Goal: Transaction & Acquisition: Download file/media

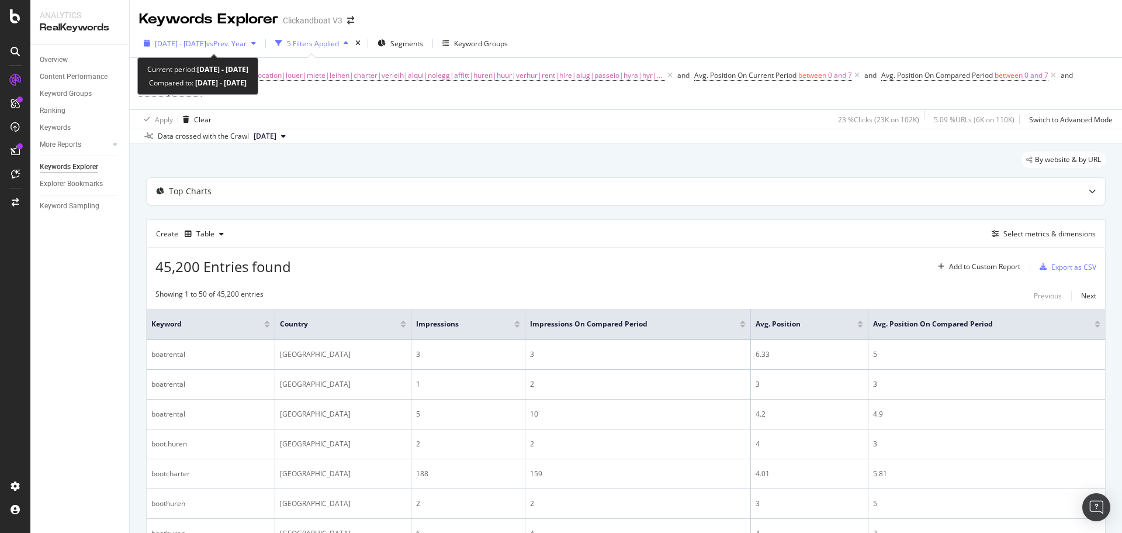
click at [246, 47] on span "vs Prev. Year" at bounding box center [226, 44] width 40 height 10
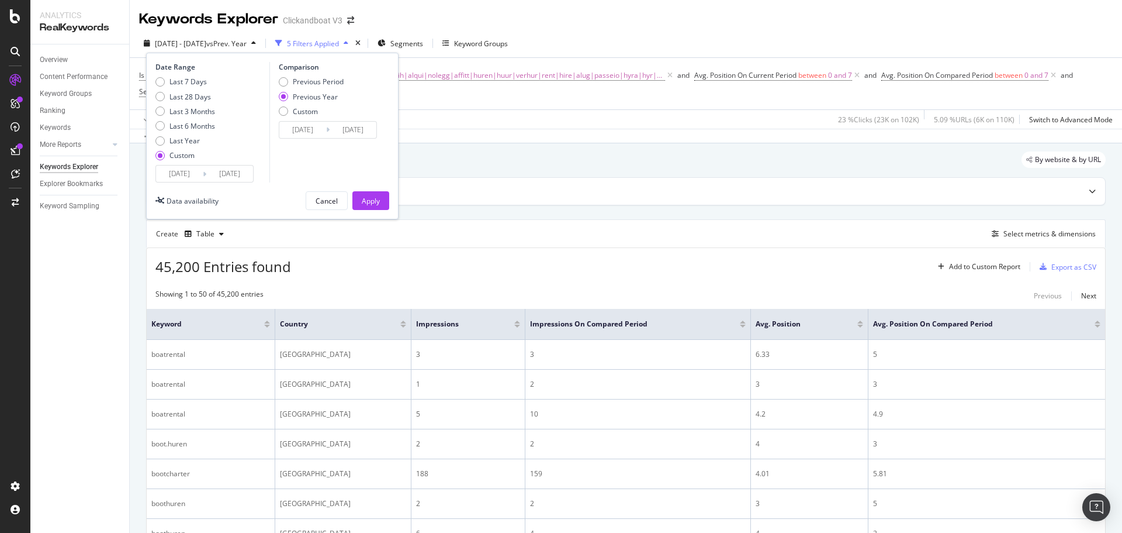
click at [246, 47] on span "vs Prev. Year" at bounding box center [226, 44] width 40 height 10
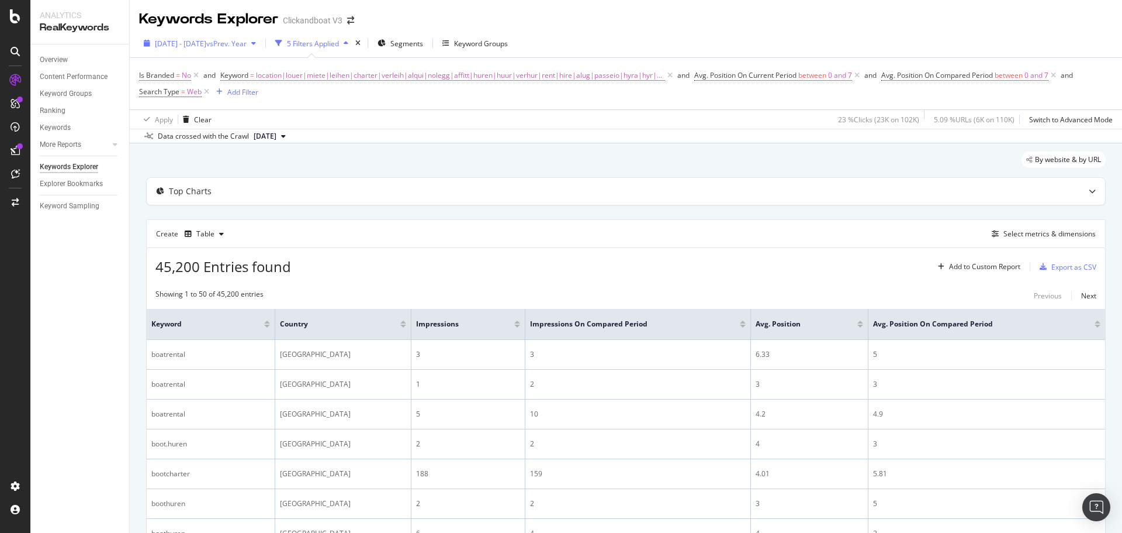
click at [205, 43] on span "2025 Jul. 14th - Jul. 20th" at bounding box center [180, 44] width 51 height 10
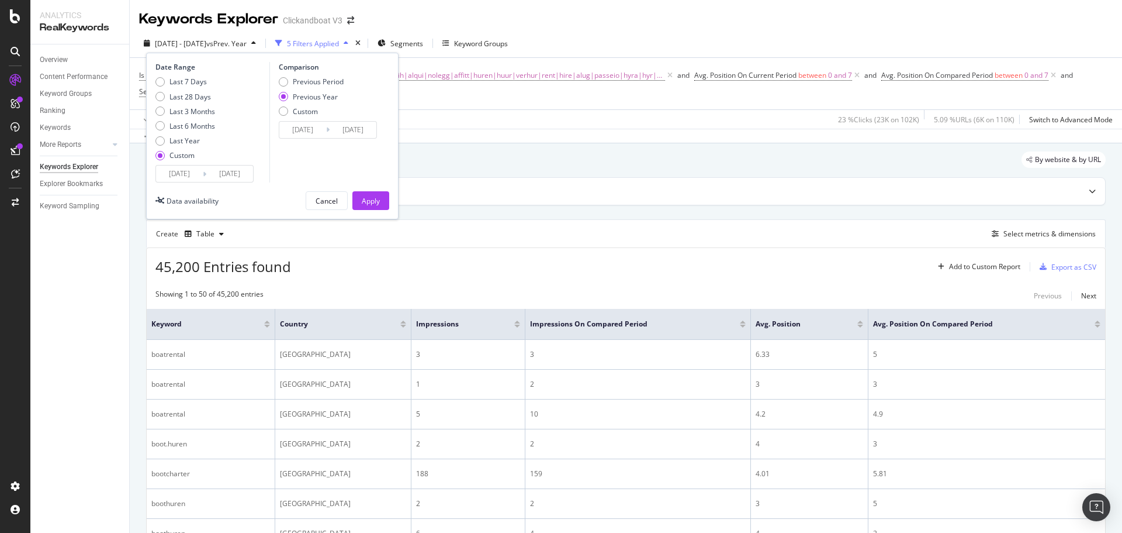
click at [206, 165] on div "2025/07/14 Navigate forward to interact with the calendar and select a date. Pr…" at bounding box center [204, 174] width 98 height 18
click at [207, 170] on input "2025/07/20" at bounding box center [229, 173] width 47 height 16
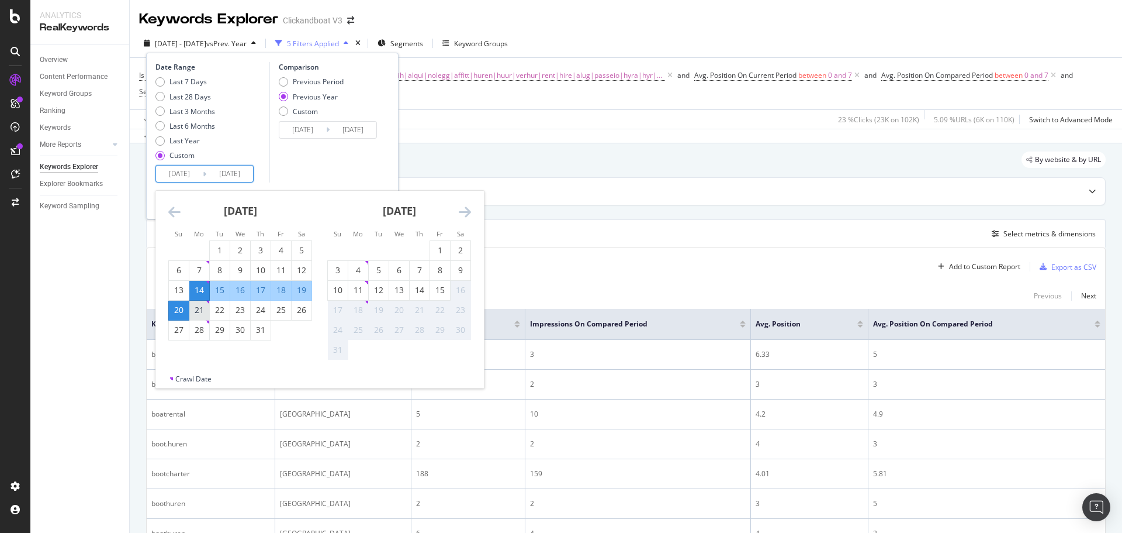
click at [198, 308] on div "21" at bounding box center [199, 310] width 20 height 12
type input "2025/07/21"
type input "2024/07/22"
click at [197, 172] on input "2025/07/14" at bounding box center [179, 173] width 47 height 16
type input "2025/07/14"
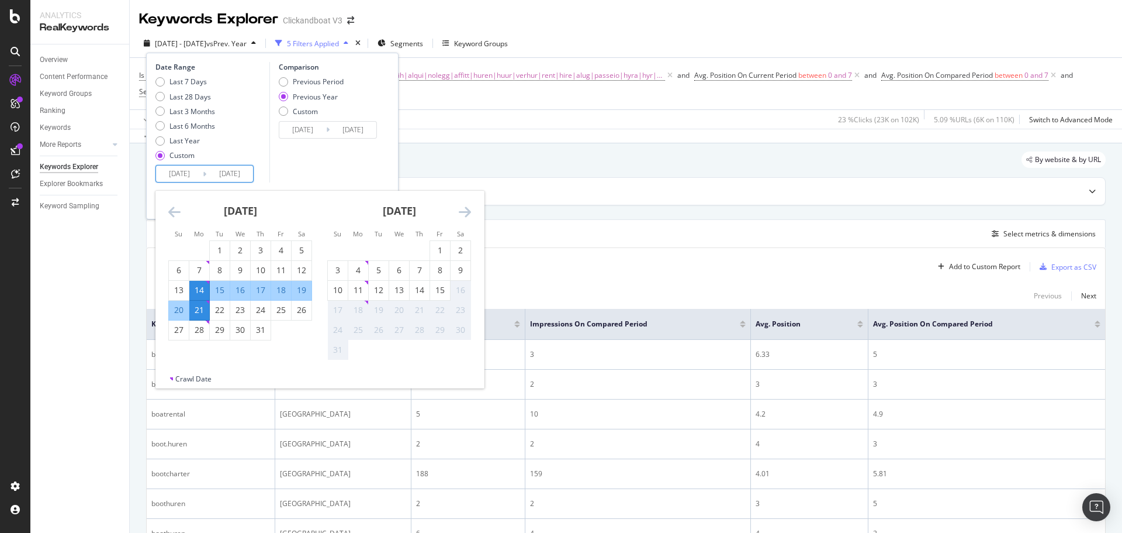
type input "2024/07/22"
type input "2025/07/21"
type input "2024/07/28"
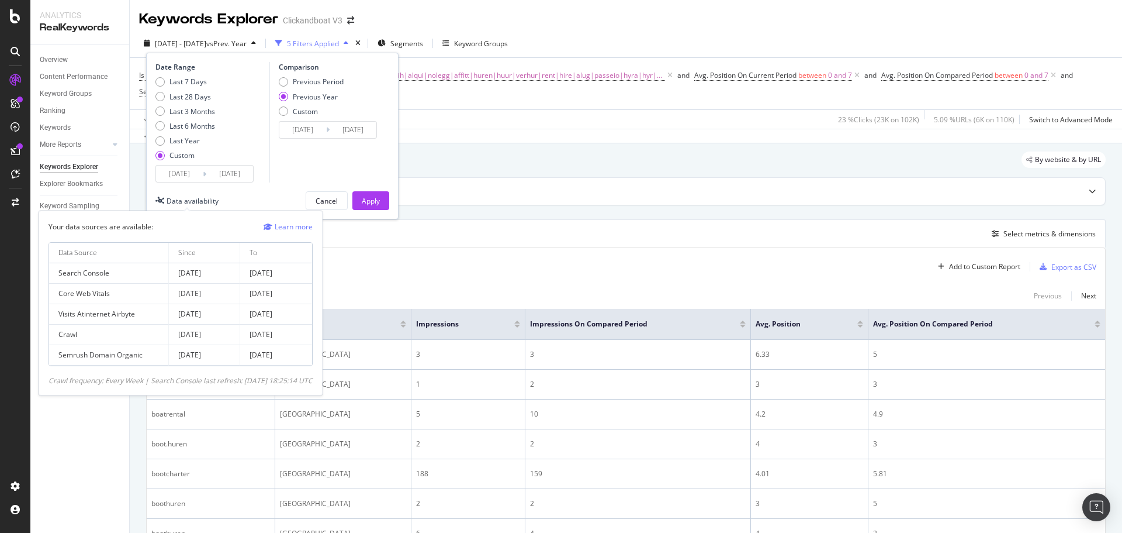
type input "2025/07/27"
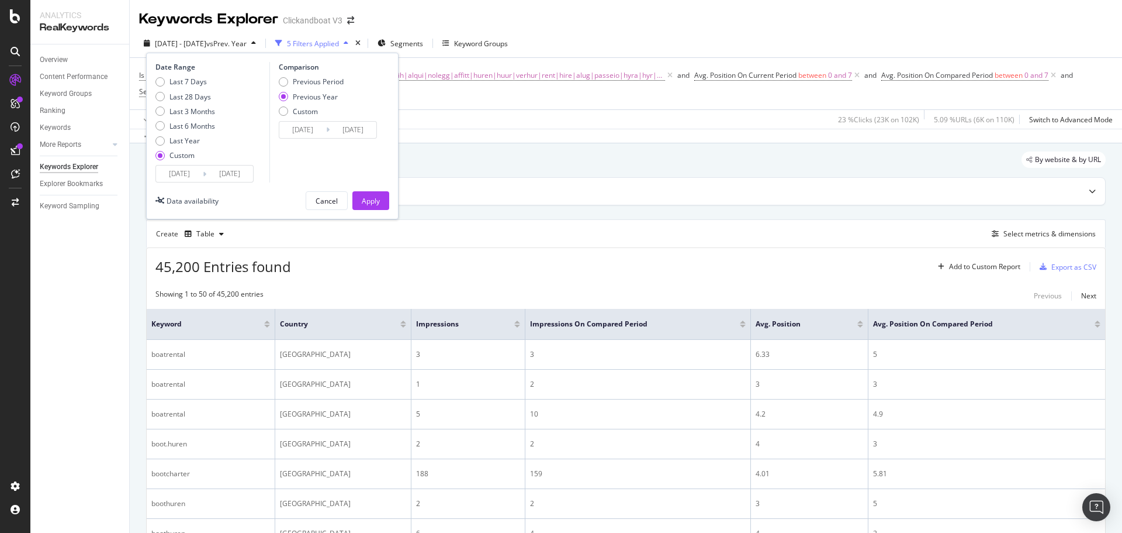
click at [291, 163] on div "Comparison Previous Period Previous Year Custom 2024/07/22 Navigate forward to …" at bounding box center [324, 122] width 111 height 120
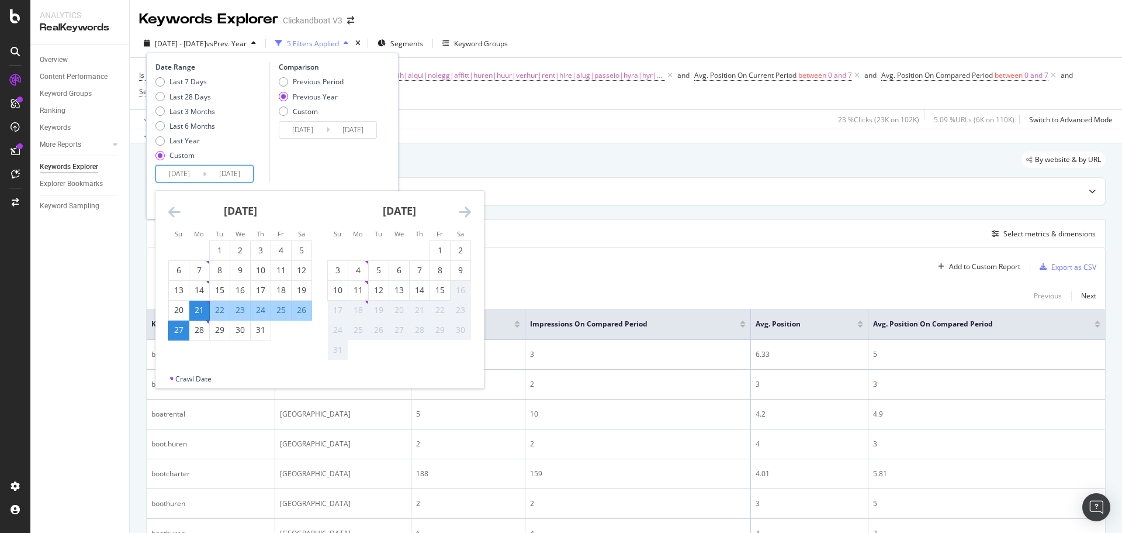
click at [223, 174] on input "2025/07/27" at bounding box center [229, 173] width 47 height 16
click at [303, 165] on div "Comparison Previous Period Previous Year Custom 2024/07/22 Navigate forward to …" at bounding box center [324, 122] width 111 height 120
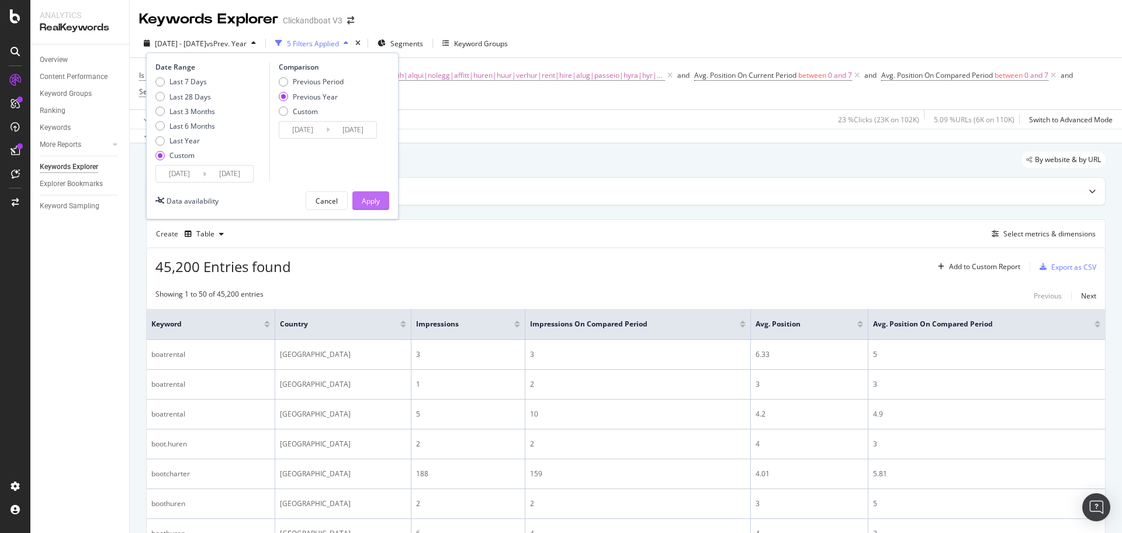
click at [369, 193] on div "Apply" at bounding box center [371, 201] width 18 height 18
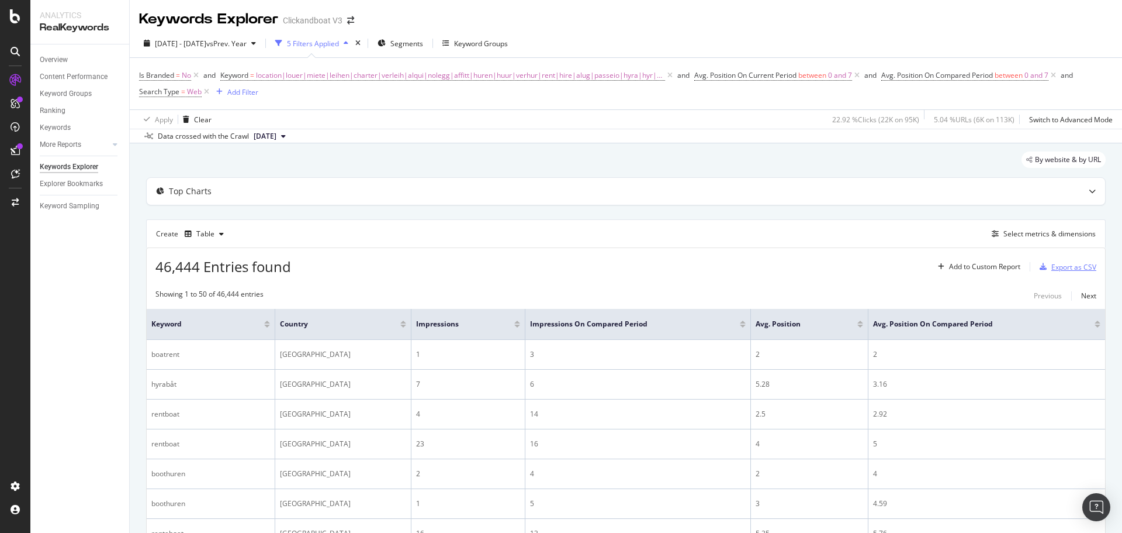
click at [1052, 262] on div "Export as CSV" at bounding box center [1074, 267] width 45 height 10
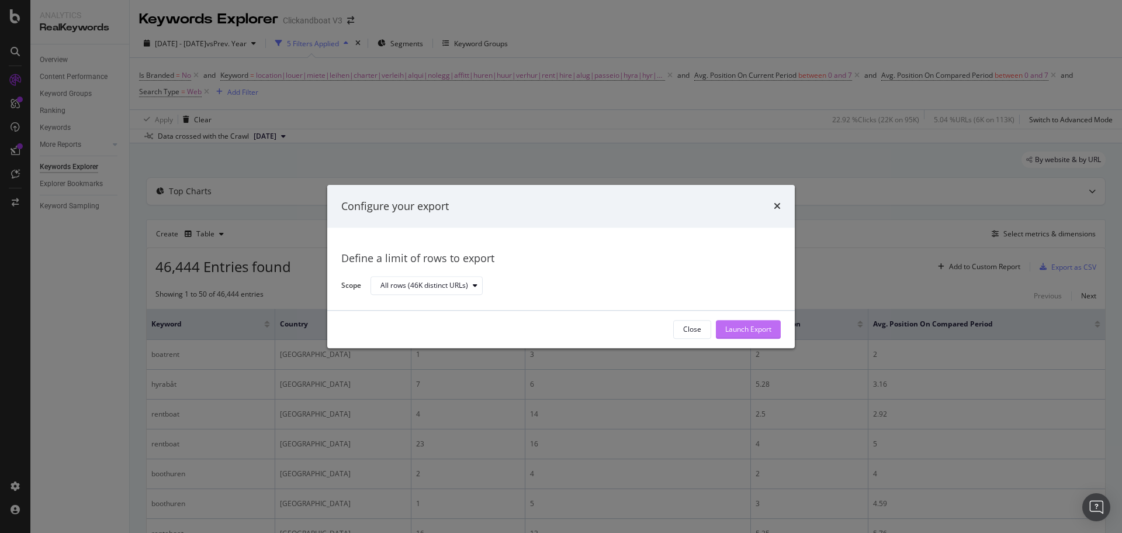
click at [755, 324] on div "Launch Export" at bounding box center [748, 329] width 46 height 10
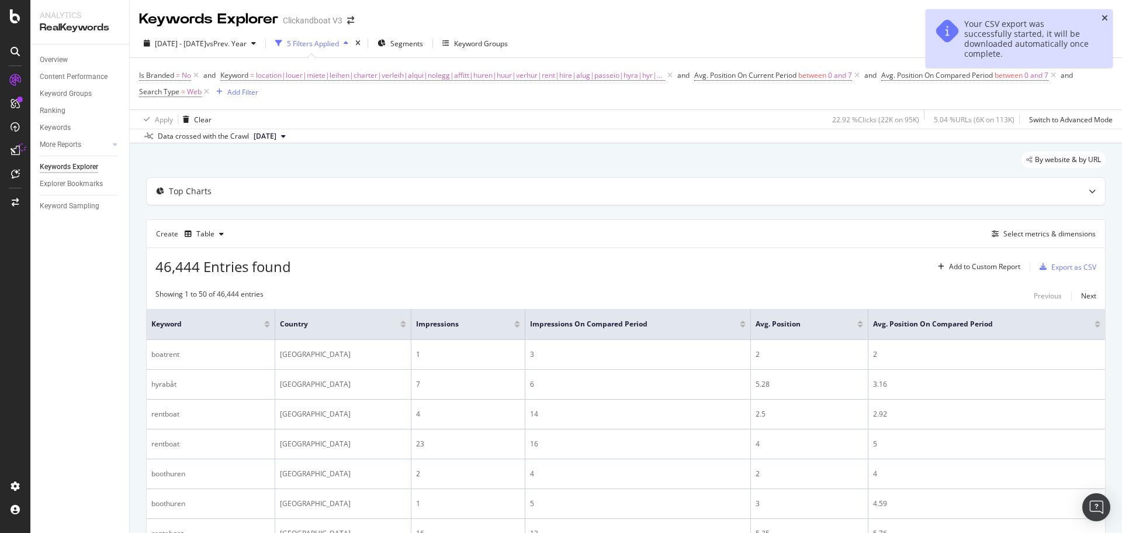
click at [1105, 15] on icon "close toast" at bounding box center [1105, 18] width 6 height 8
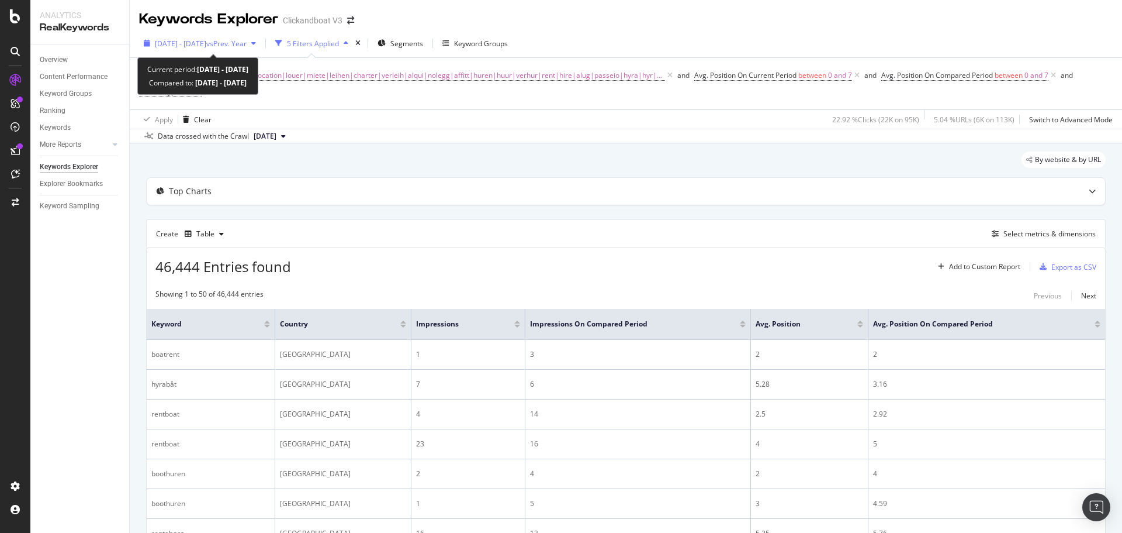
click at [198, 39] on span "2025 Jul. 21st - Jul. 27th" at bounding box center [180, 44] width 51 height 10
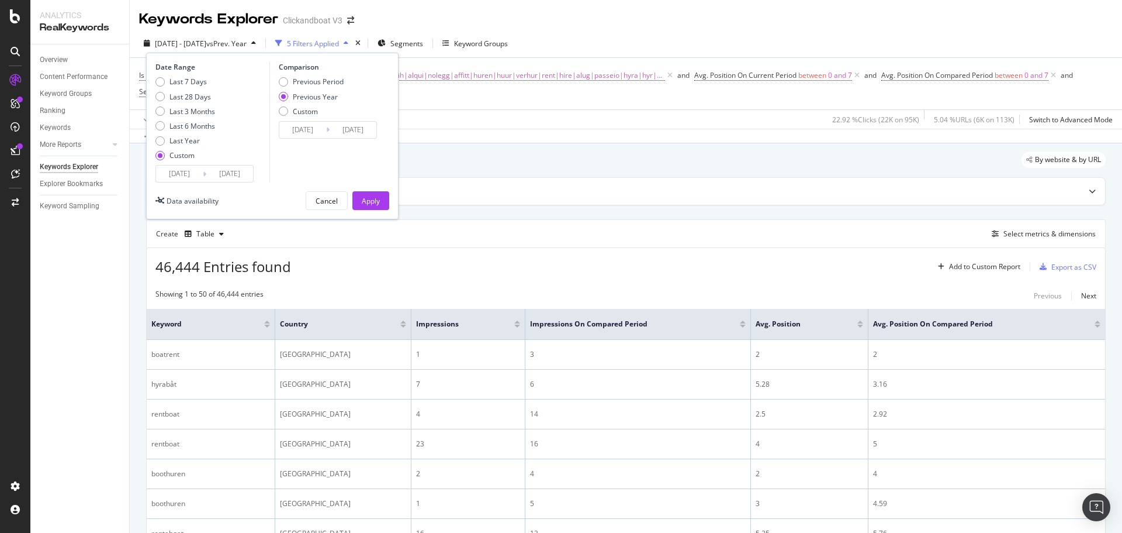
click at [198, 174] on input "2025/07/21" at bounding box center [179, 173] width 47 height 16
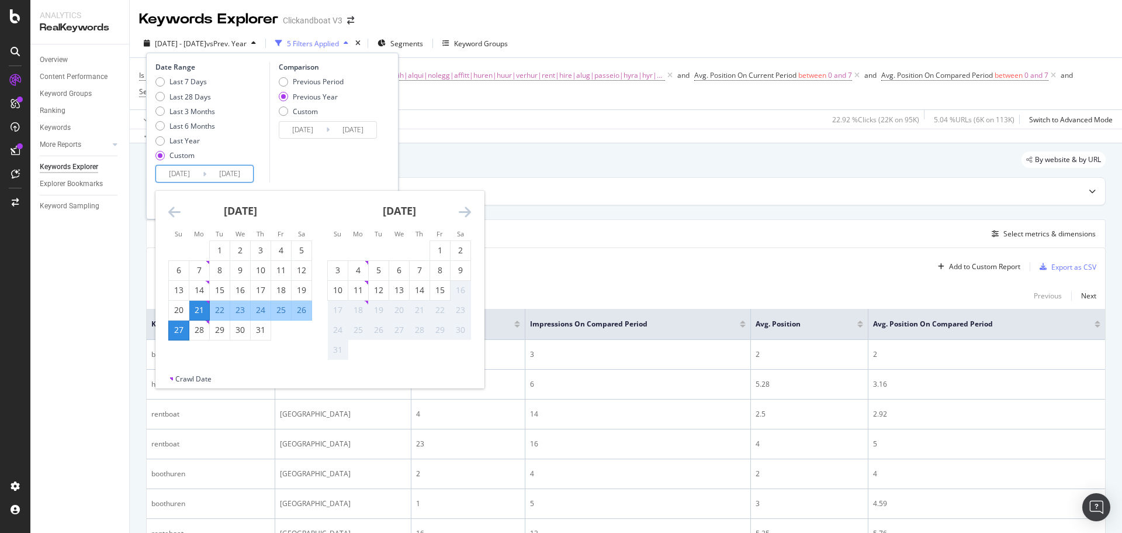
click at [176, 210] on icon "Move backward to switch to the previous month." at bounding box center [174, 212] width 12 height 14
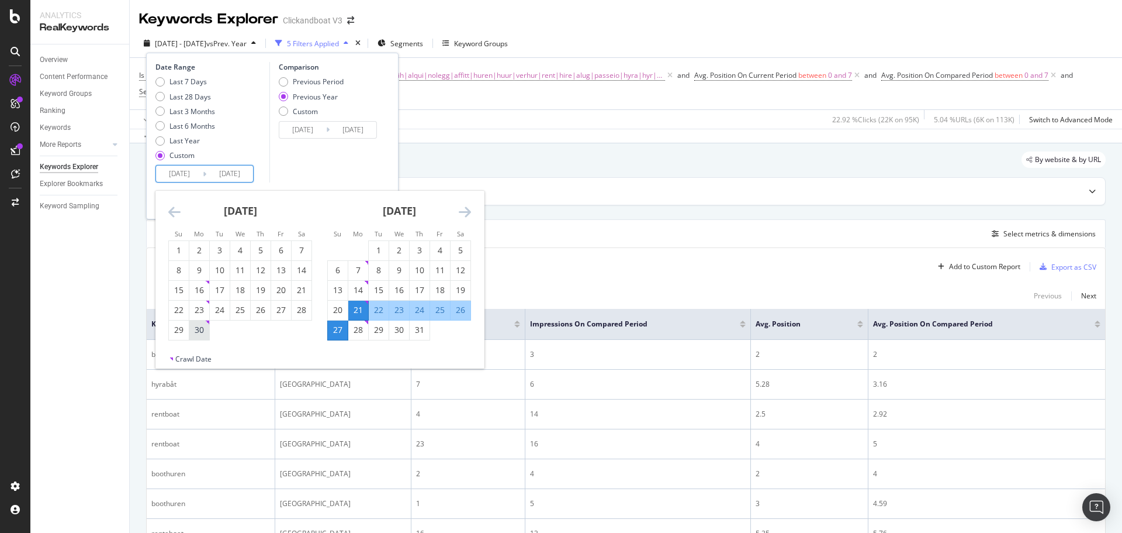
click at [202, 331] on div "30" at bounding box center [199, 330] width 20 height 12
type input "[DATE]"
type input "2024/07/01"
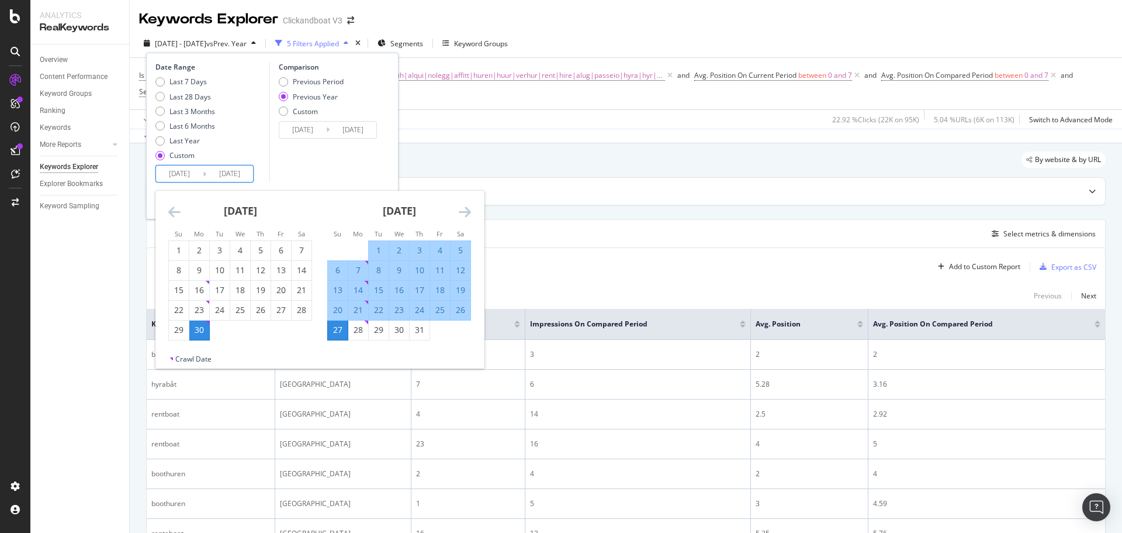
click at [331, 271] on div "6" at bounding box center [338, 270] width 20 height 12
type input "[DATE]"
type input "2024/07/07"
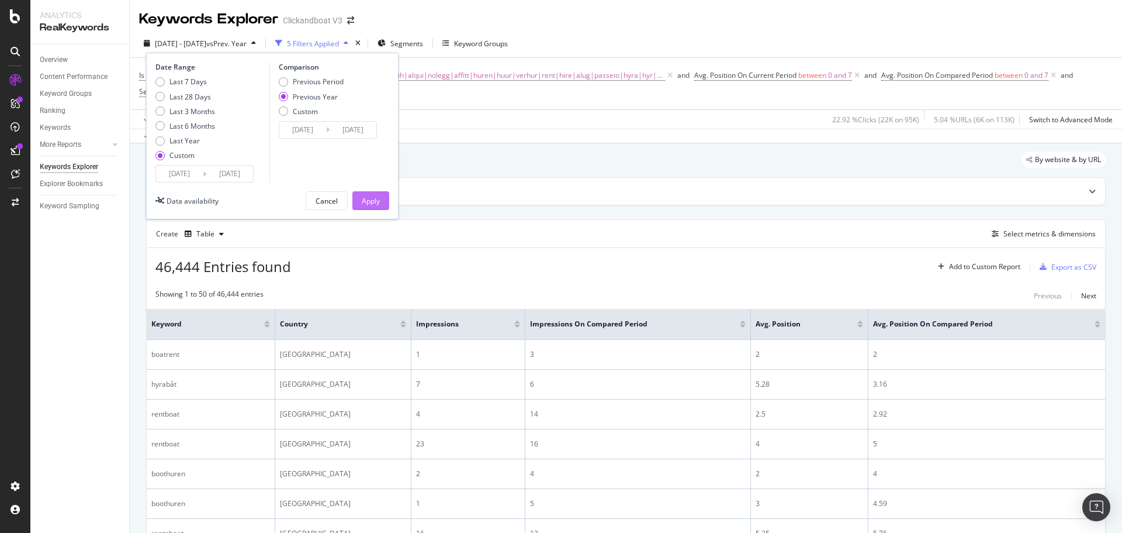
click at [378, 201] on div "Apply" at bounding box center [371, 201] width 18 height 10
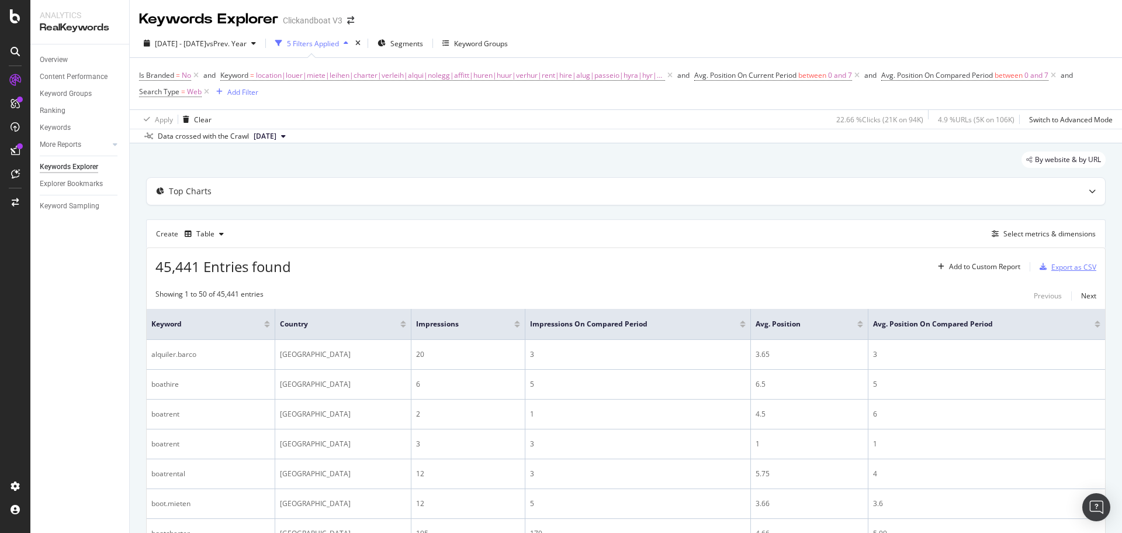
click at [1050, 261] on div "Export as CSV" at bounding box center [1065, 267] width 61 height 18
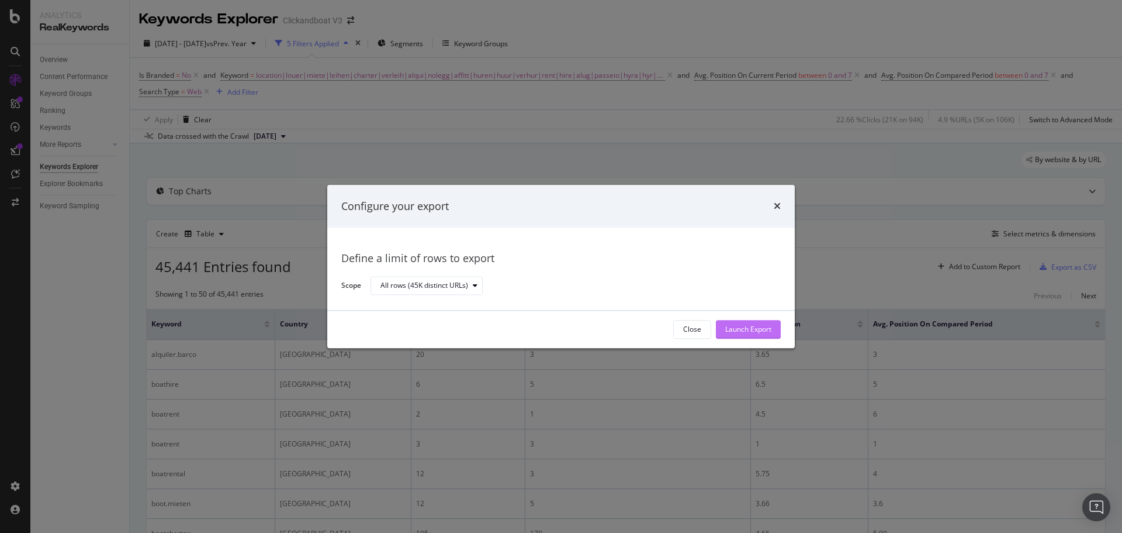
click at [739, 329] on div "Launch Export" at bounding box center [748, 329] width 46 height 10
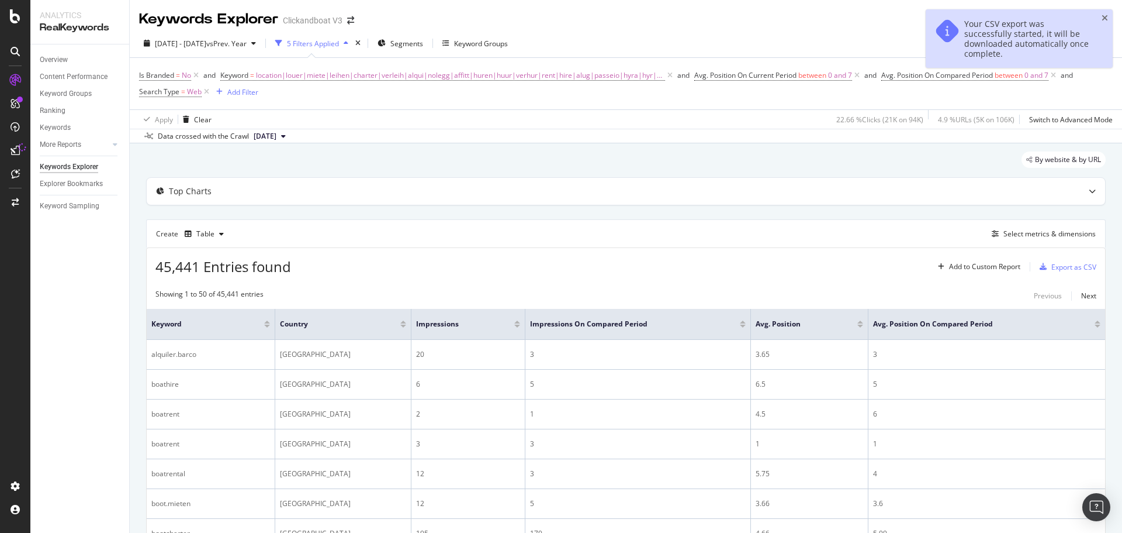
click at [1101, 15] on div "Your CSV export was successfully started, it will be downloaded automatically o…" at bounding box center [1019, 38] width 187 height 58
click at [1101, 16] on div "Your CSV export was successfully started, it will be downloaded automatically o…" at bounding box center [1019, 38] width 187 height 58
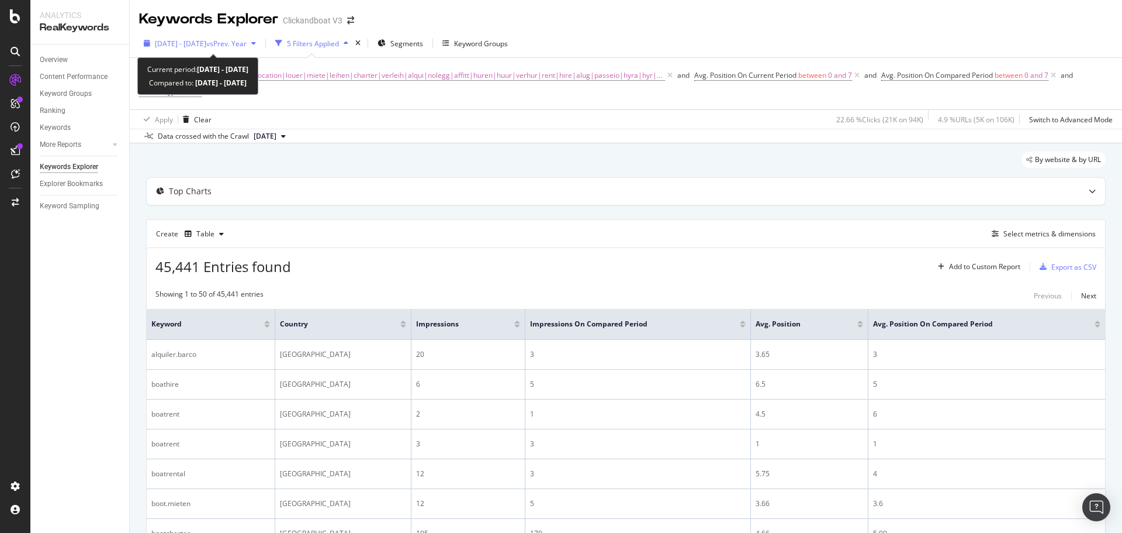
click at [211, 51] on div "2025 Jun. 30th - Jul. 6th vs Prev. Year" at bounding box center [200, 43] width 122 height 18
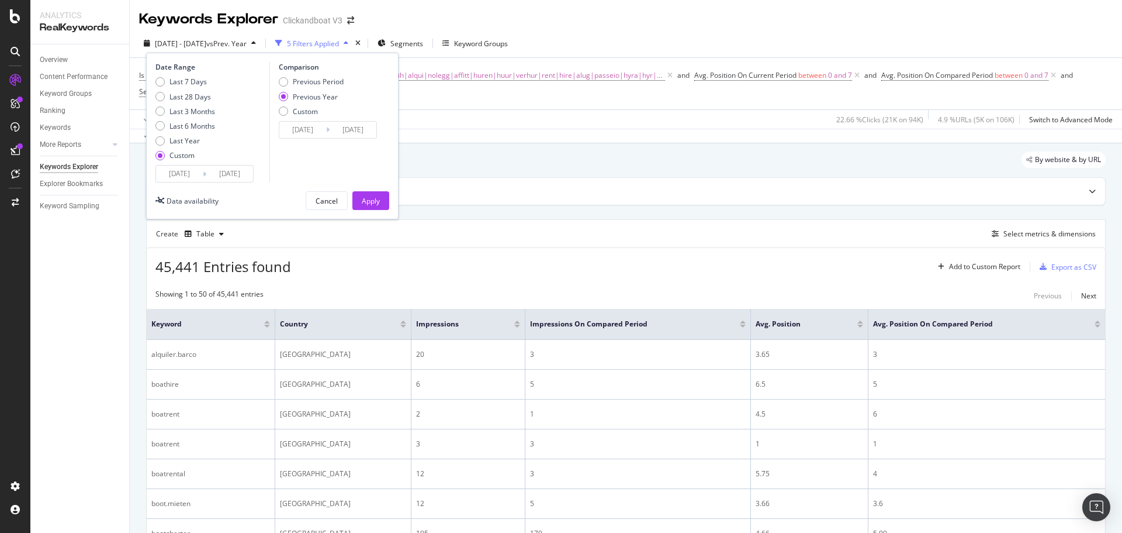
click at [216, 169] on input "[DATE]" at bounding box center [229, 173] width 47 height 16
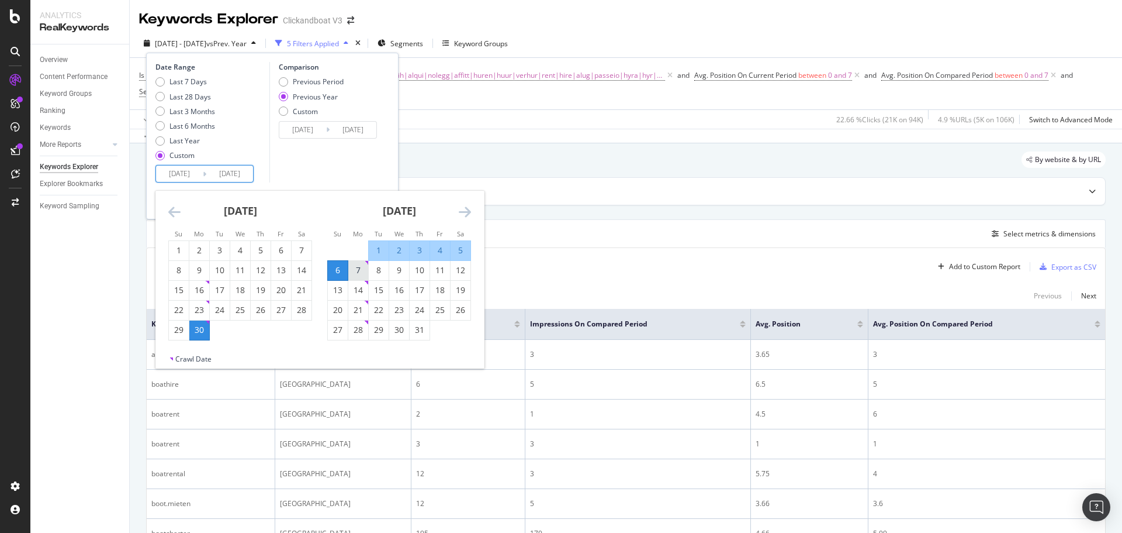
click at [367, 272] on div "7" at bounding box center [358, 270] width 20 height 12
type input "[DATE]"
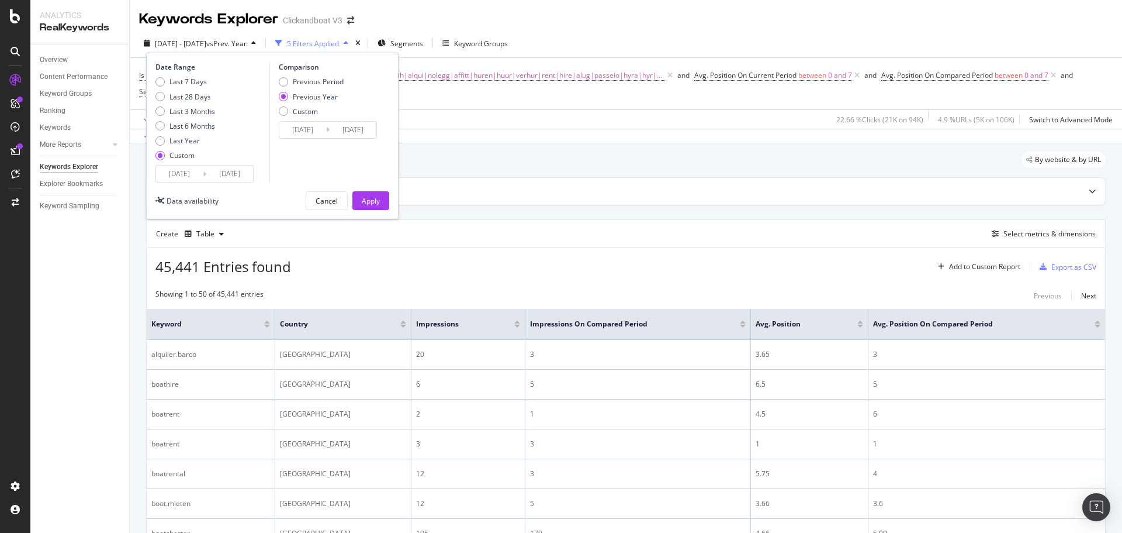
click at [230, 175] on input "[DATE]" at bounding box center [229, 173] width 47 height 16
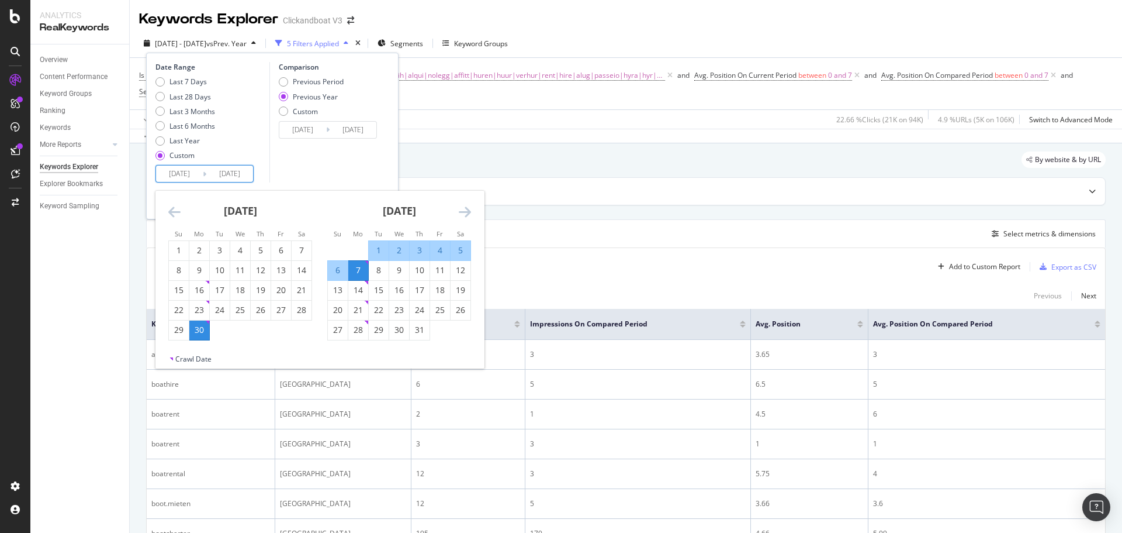
click at [355, 265] on div "7" at bounding box center [358, 270] width 20 height 12
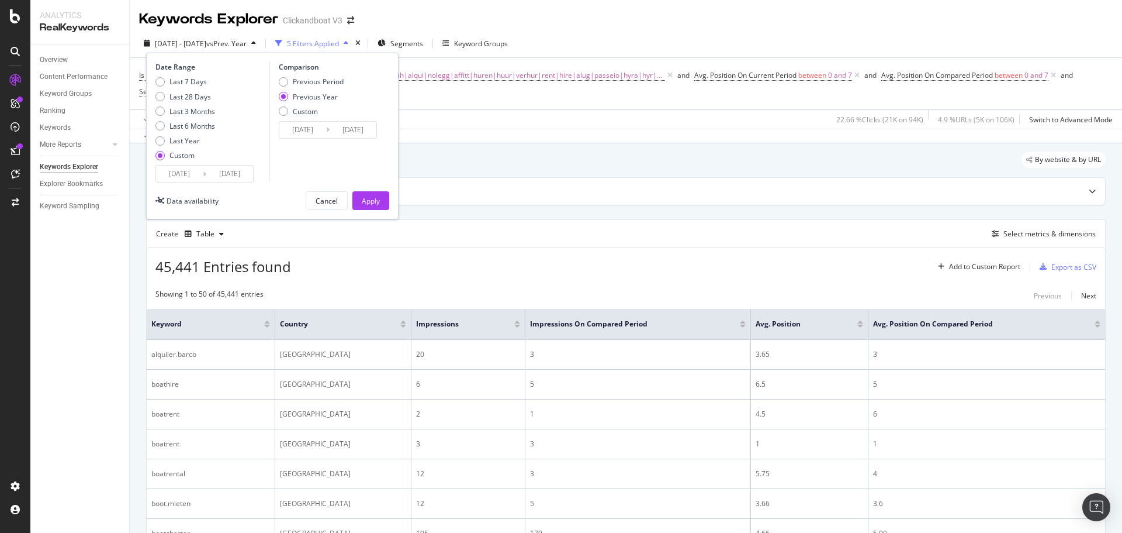
click at [162, 174] on input "[DATE]" at bounding box center [179, 173] width 47 height 16
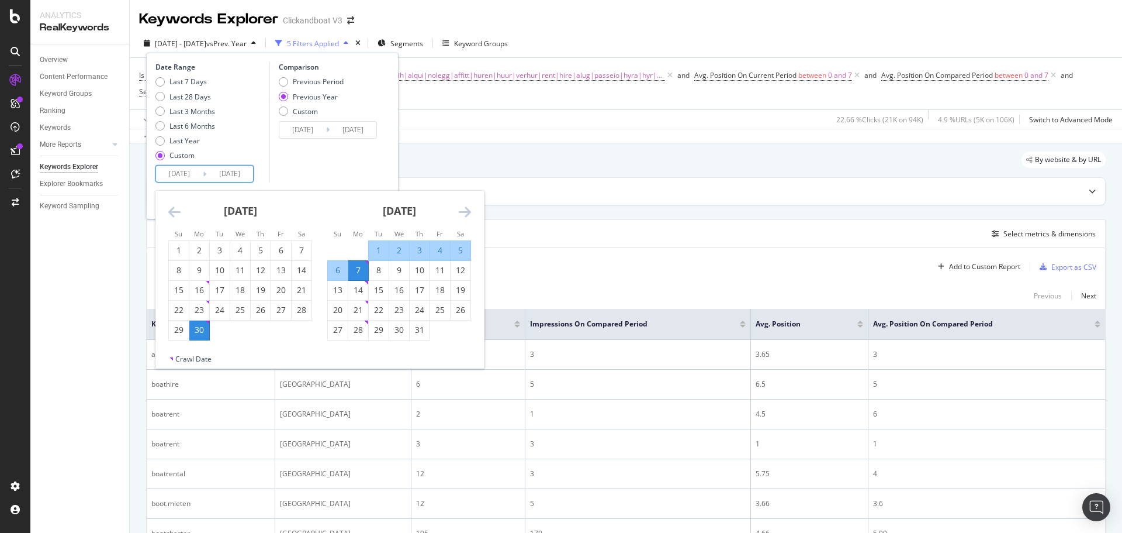
click at [353, 265] on div "7" at bounding box center [358, 270] width 20 height 12
type input "[DATE]"
click at [341, 279] on div "6" at bounding box center [338, 270] width 20 height 19
type input "[DATE]"
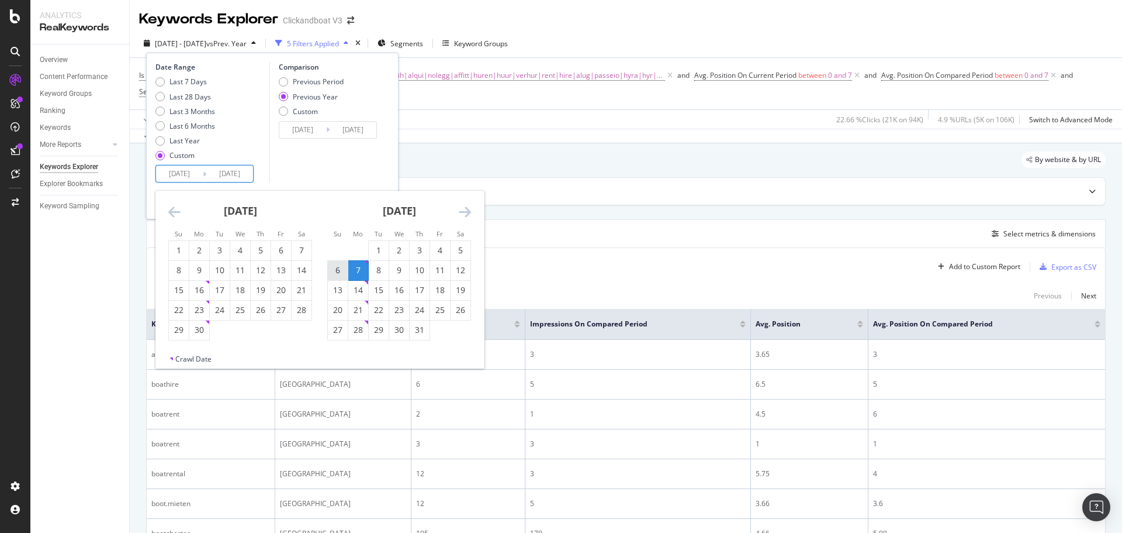
type input "2024/07/07"
click at [340, 285] on div "13" at bounding box center [338, 290] width 20 height 12
type input "[DATE]"
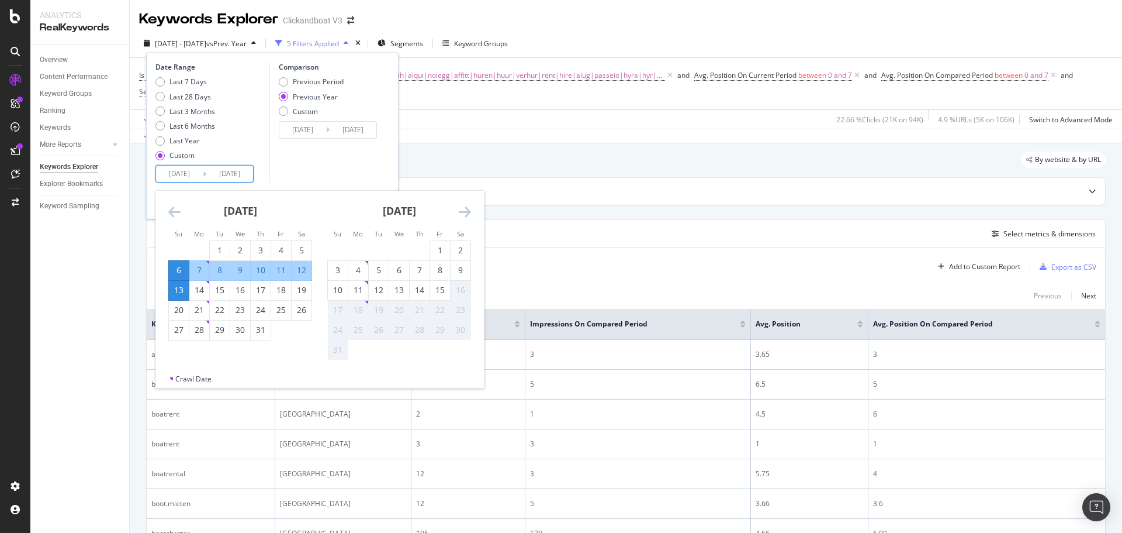
click at [174, 171] on input "[DATE]" at bounding box center [179, 173] width 47 height 16
click at [195, 171] on input "[DATE]" at bounding box center [179, 173] width 47 height 16
click at [202, 268] on div "7" at bounding box center [199, 270] width 20 height 12
type input "[DATE]"
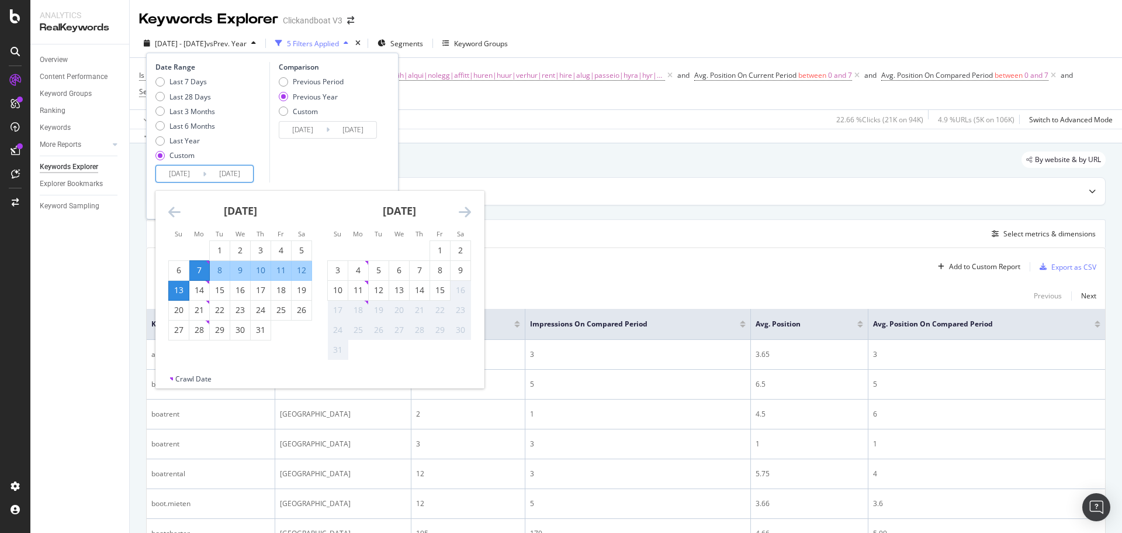
click at [175, 290] on div "13" at bounding box center [179, 290] width 20 height 12
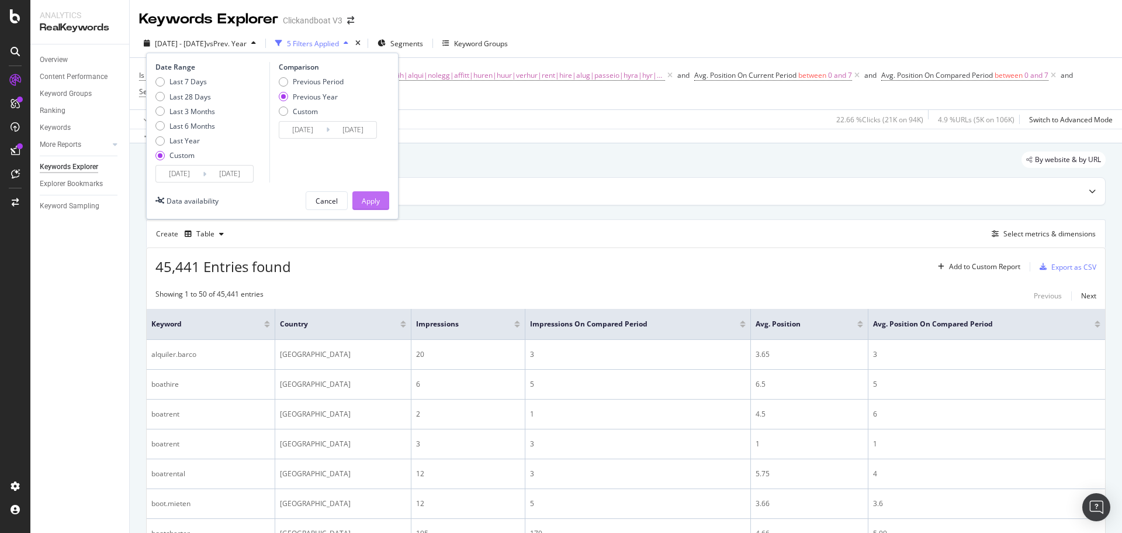
click at [374, 204] on div "Apply" at bounding box center [371, 201] width 18 height 10
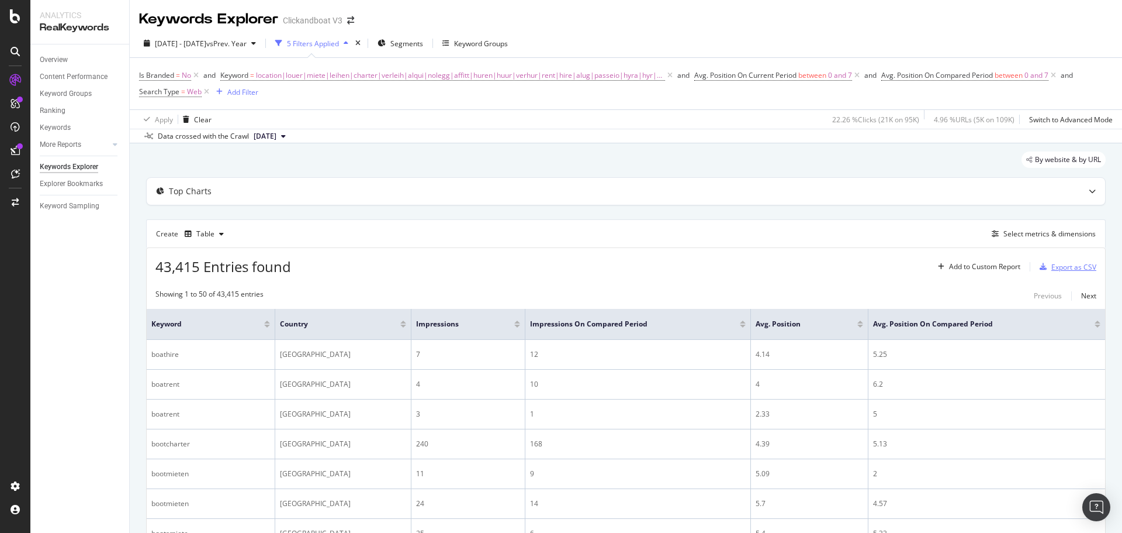
click at [1054, 269] on div "Export as CSV" at bounding box center [1074, 267] width 45 height 10
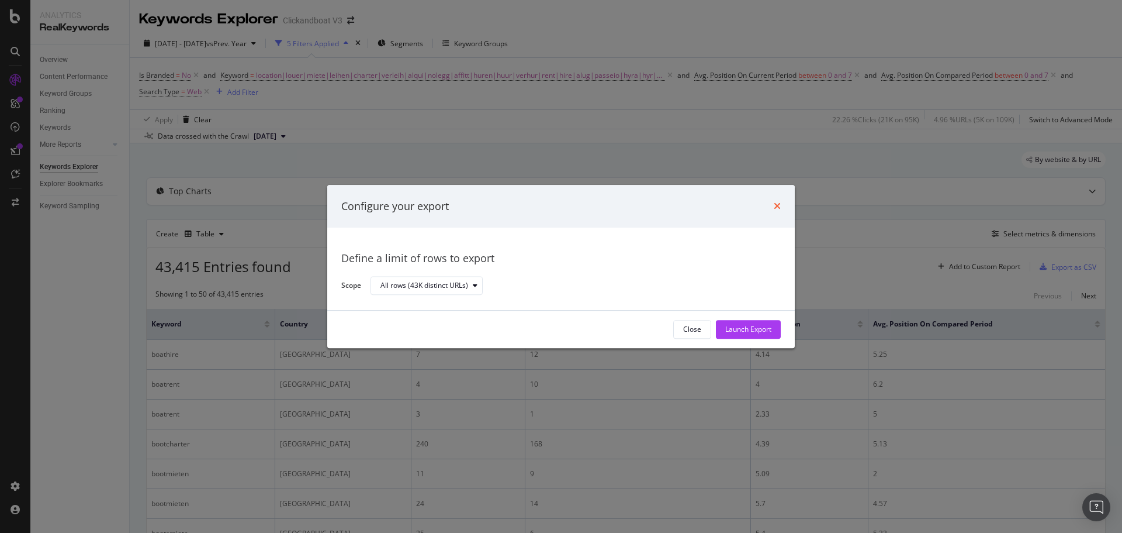
click at [775, 205] on icon "times" at bounding box center [777, 206] width 7 height 9
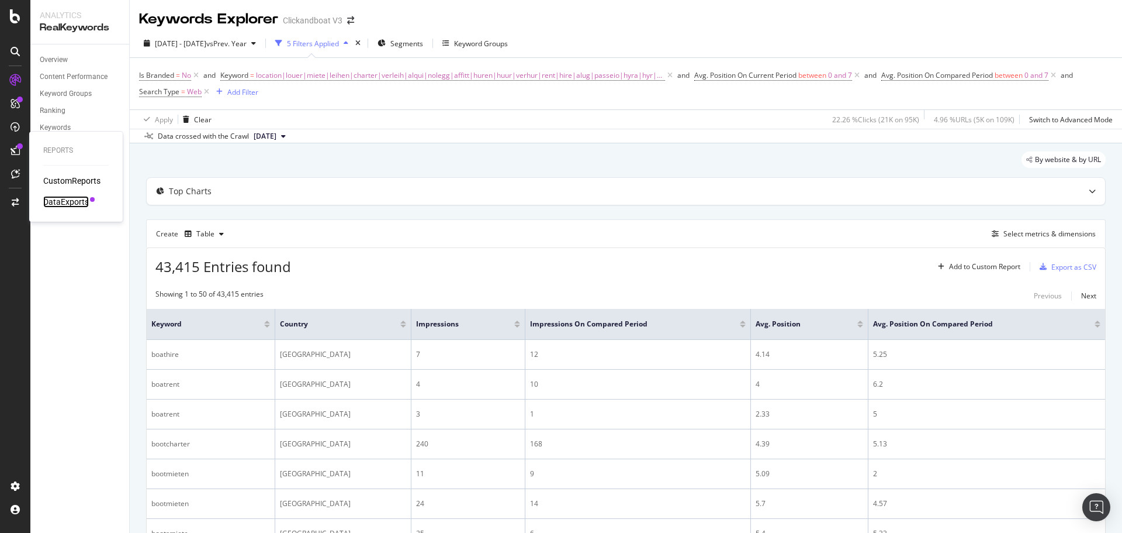
click at [59, 202] on div "DataExports" at bounding box center [66, 202] width 46 height 12
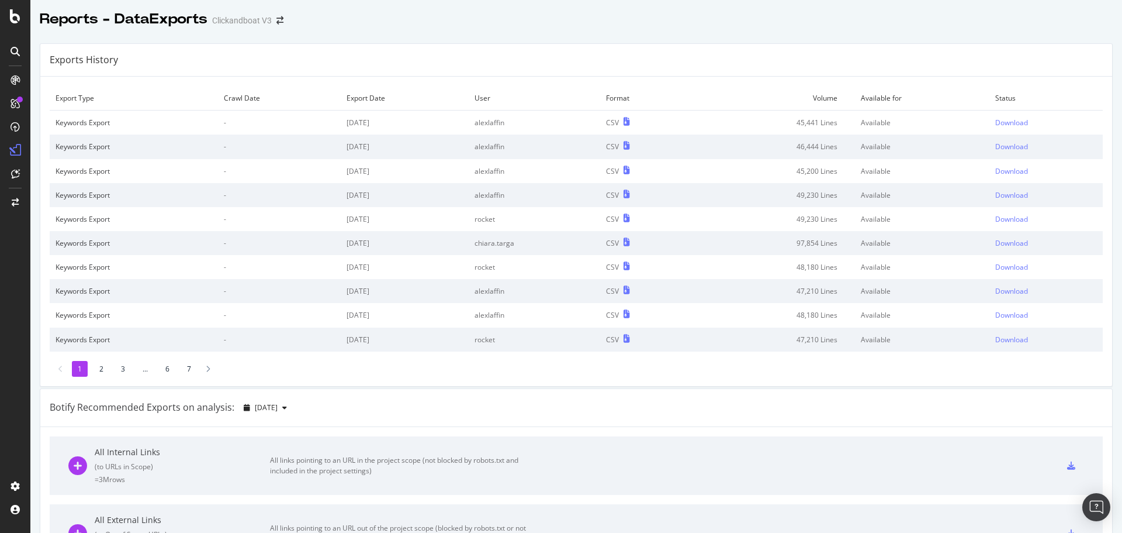
click at [101, 363] on li "2" at bounding box center [102, 369] width 16 height 16
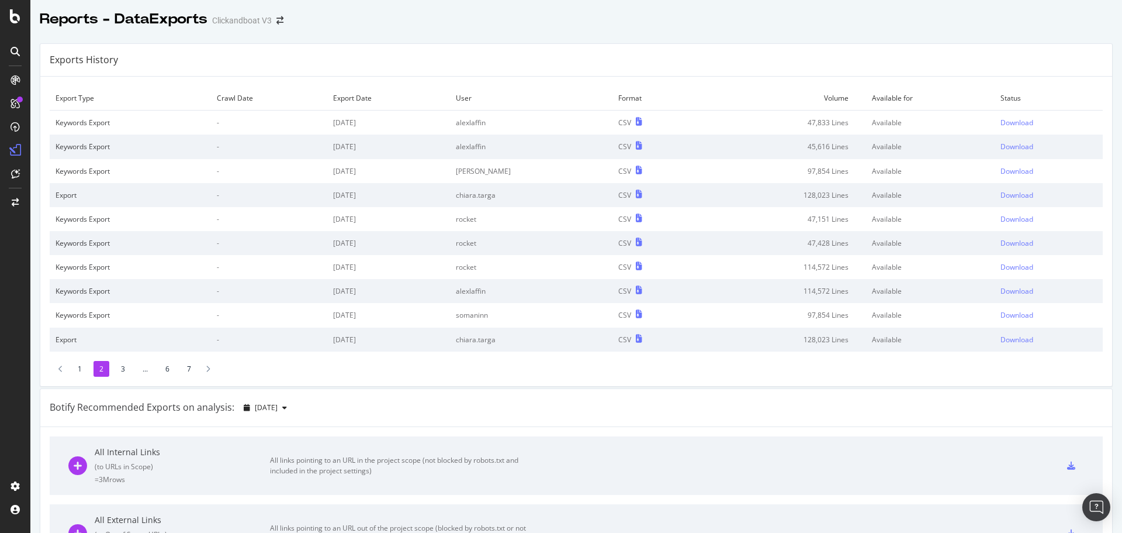
click at [125, 369] on li "3" at bounding box center [123, 369] width 16 height 16
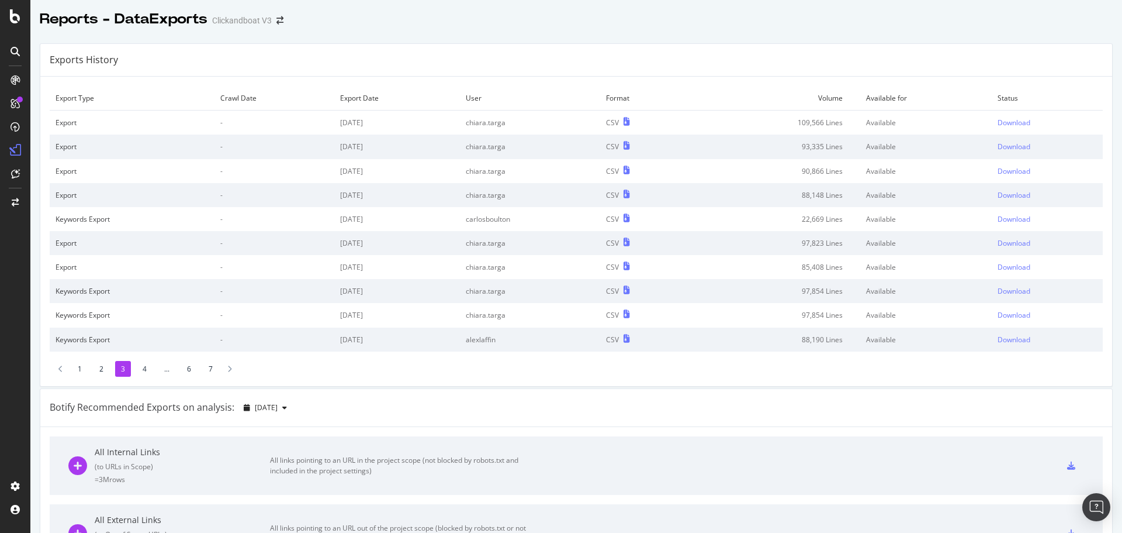
click at [144, 368] on li "4" at bounding box center [145, 369] width 16 height 16
click at [159, 368] on li "5" at bounding box center [166, 369] width 16 height 16
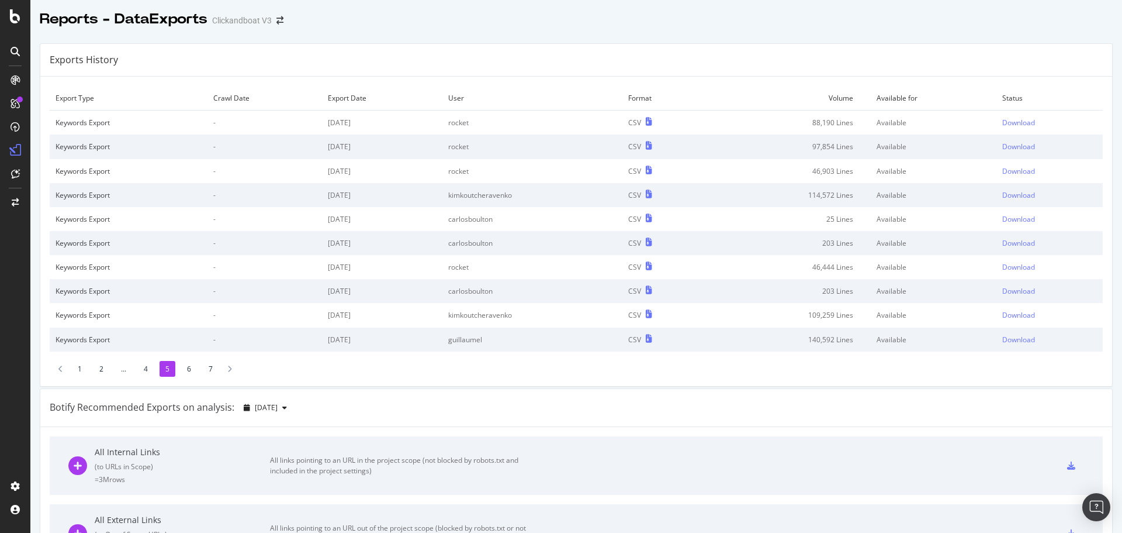
click at [75, 366] on li "1" at bounding box center [80, 369] width 16 height 16
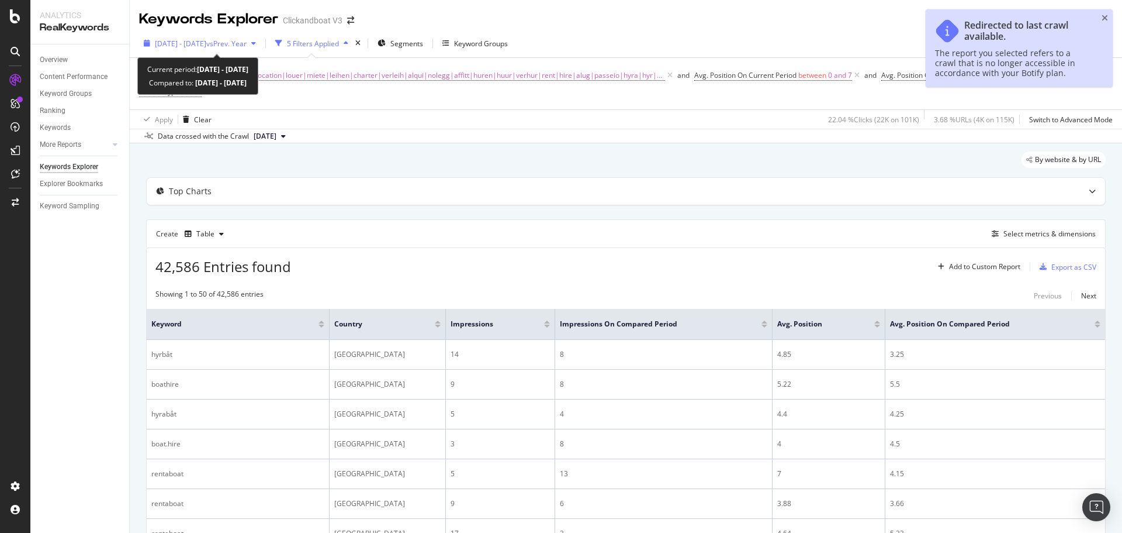
click at [202, 42] on span "[DATE] - [DATE]" at bounding box center [180, 44] width 51 height 10
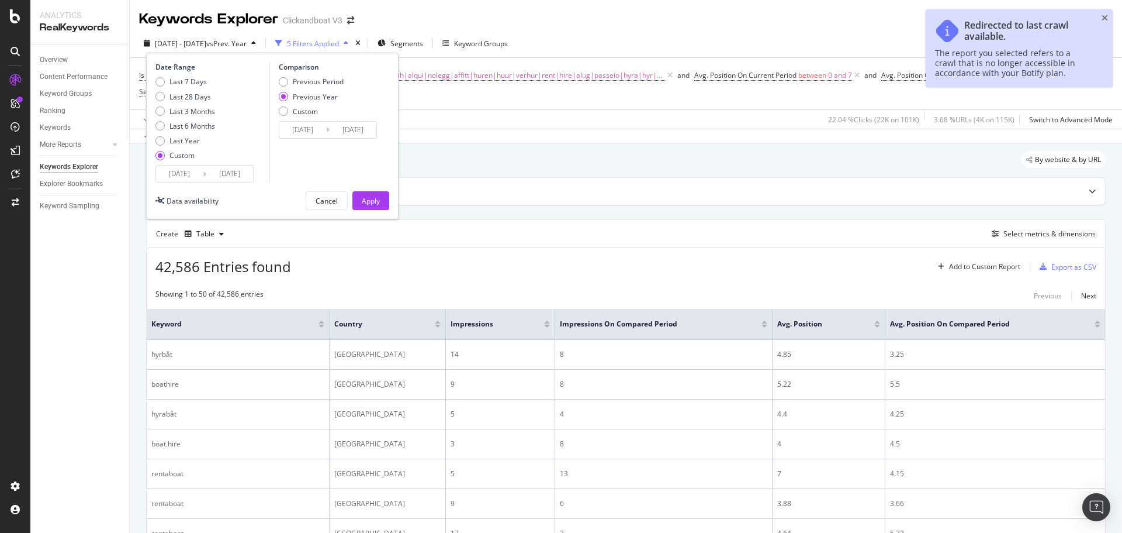
click at [177, 165] on input "[DATE]" at bounding box center [179, 173] width 47 height 16
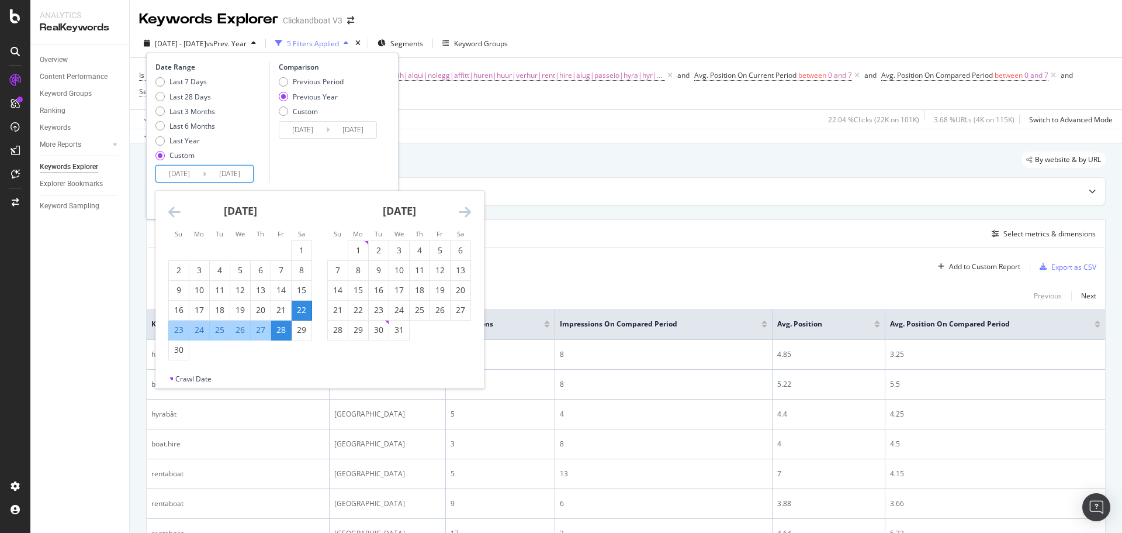
click at [461, 209] on icon "Move forward to switch to the next month." at bounding box center [465, 212] width 12 height 14
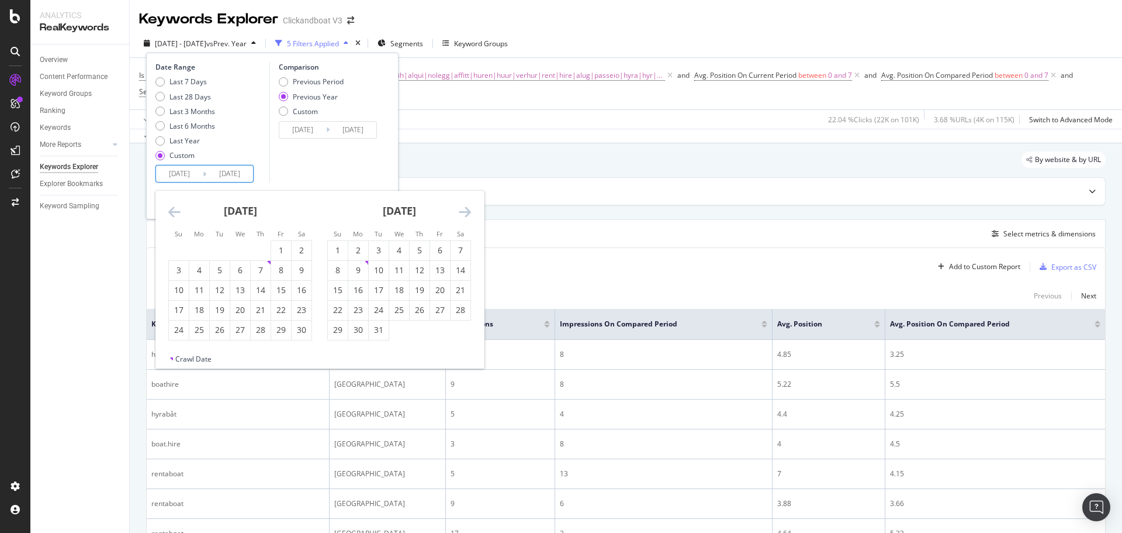
click at [461, 209] on icon "Move forward to switch to the next month." at bounding box center [465, 212] width 12 height 14
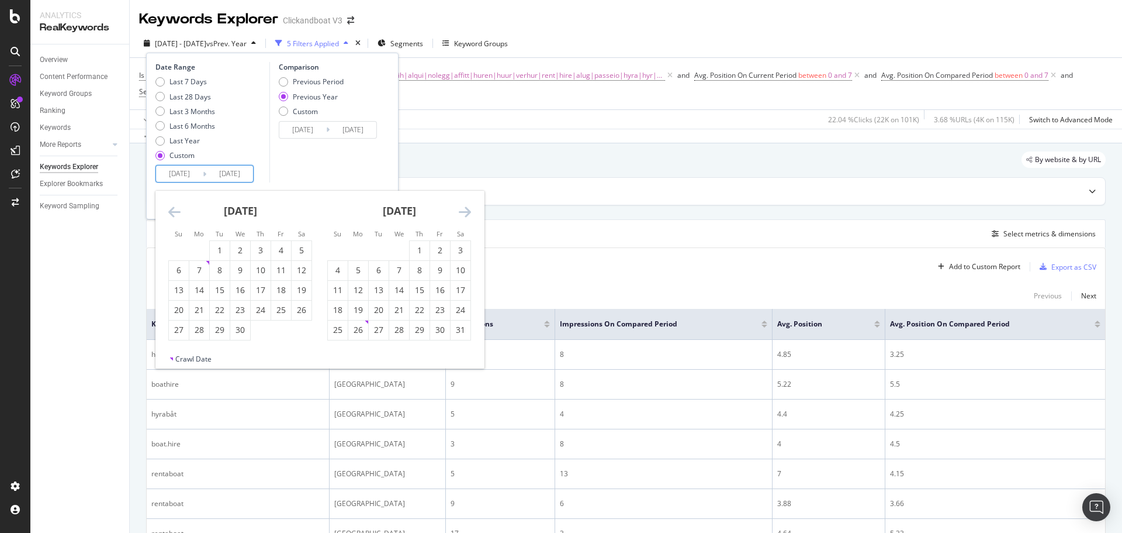
click at [461, 209] on icon "Move forward to switch to the next month." at bounding box center [465, 212] width 12 height 14
click at [195, 272] on div "7" at bounding box center [199, 270] width 20 height 12
type input "[DATE]"
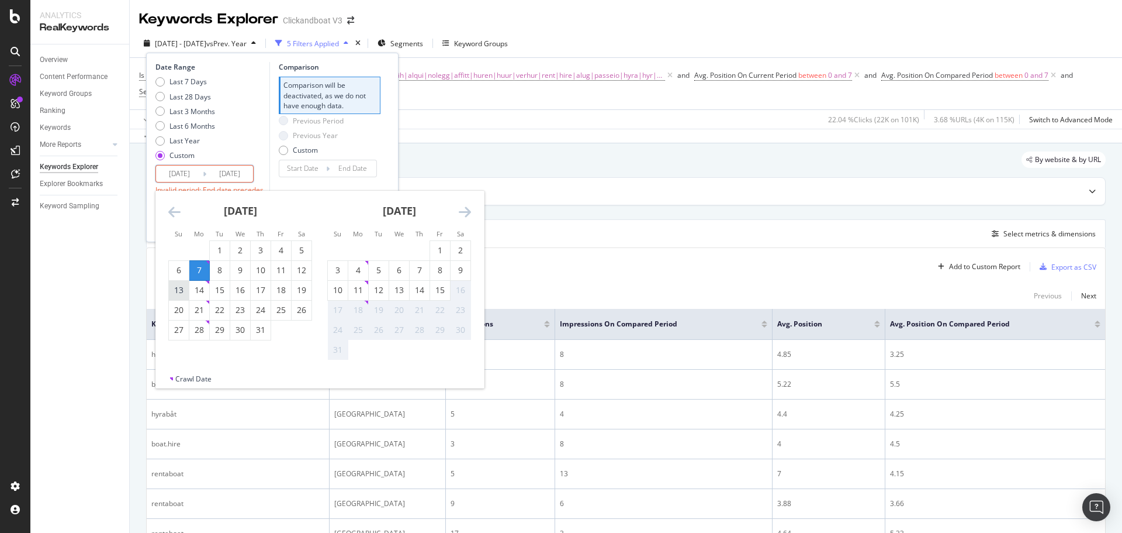
click at [181, 288] on div "13" at bounding box center [179, 290] width 20 height 12
type input "[DATE]"
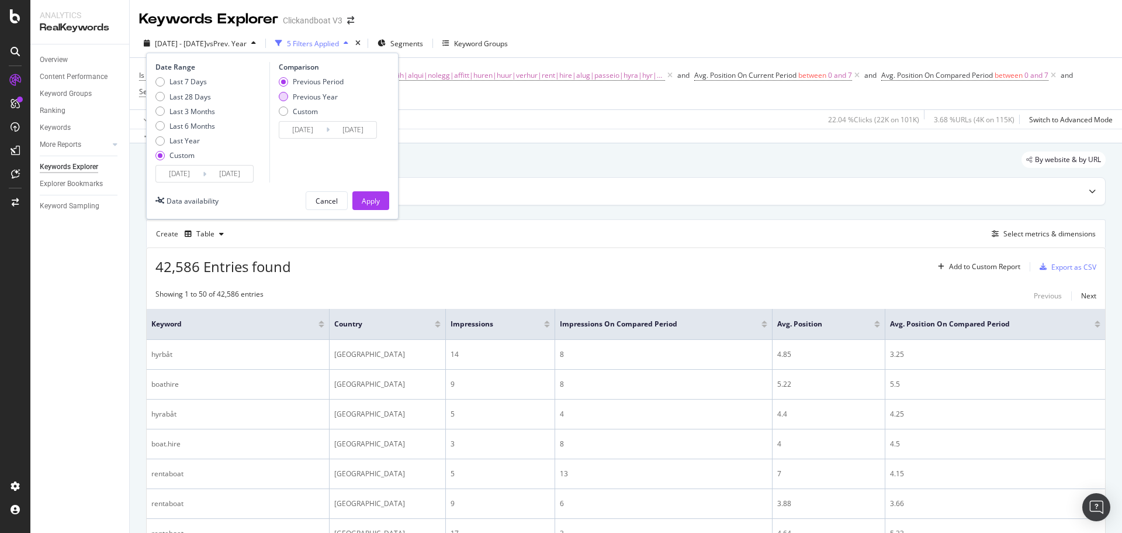
click at [317, 101] on div "Previous Year" at bounding box center [315, 97] width 45 height 10
type input "[DATE]"
click at [199, 82] on div "Last 7 Days" at bounding box center [188, 82] width 37 height 10
type input "[DATE]"
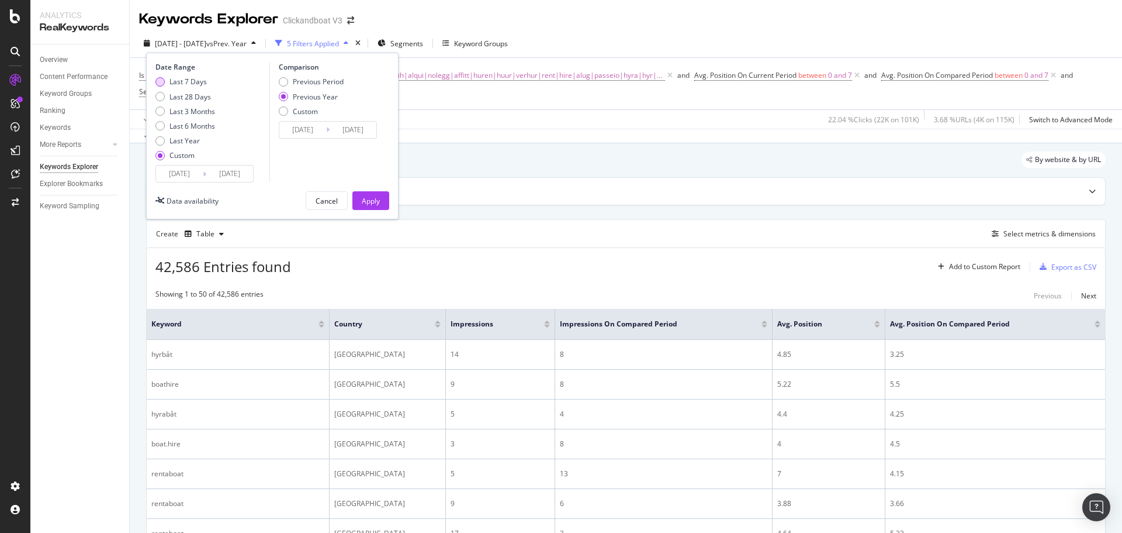
type input "[DATE]"
click at [185, 172] on input "[DATE]" at bounding box center [179, 173] width 47 height 16
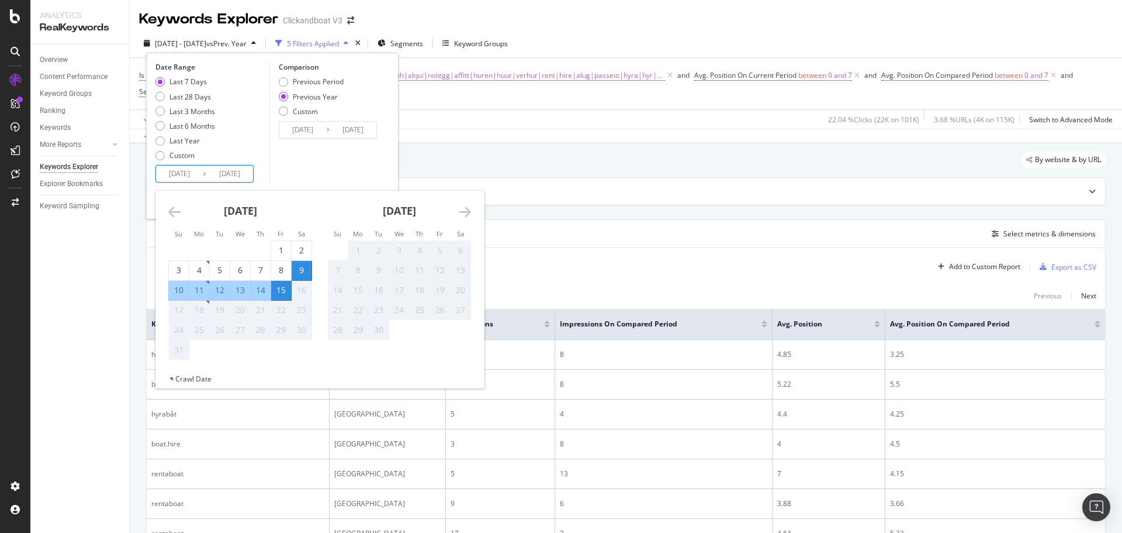
click at [174, 215] on icon "Move backward to switch to the previous month." at bounding box center [174, 212] width 12 height 14
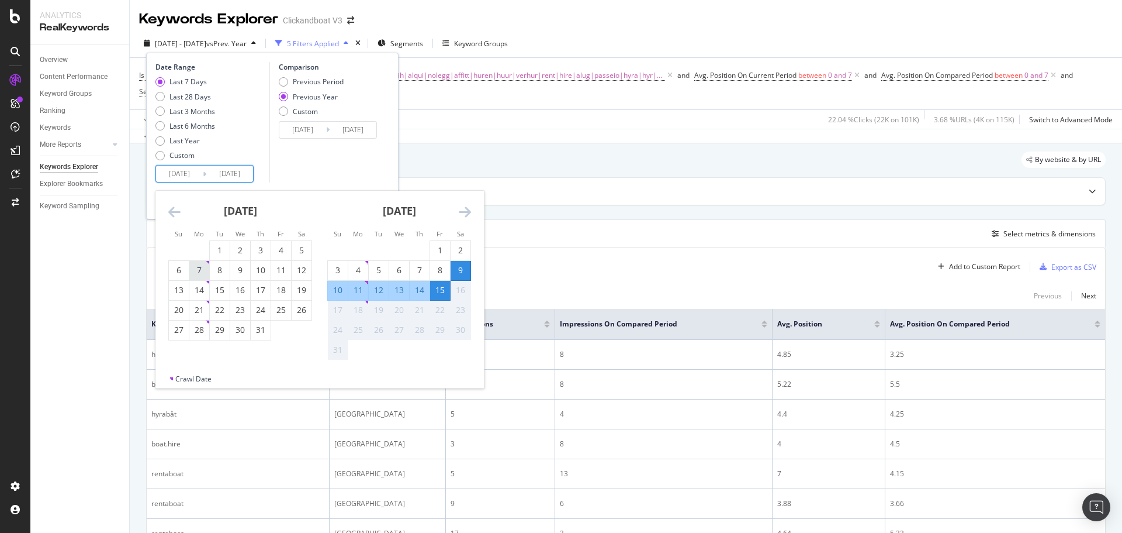
click at [202, 272] on div "7" at bounding box center [199, 270] width 20 height 12
type input "[DATE]"
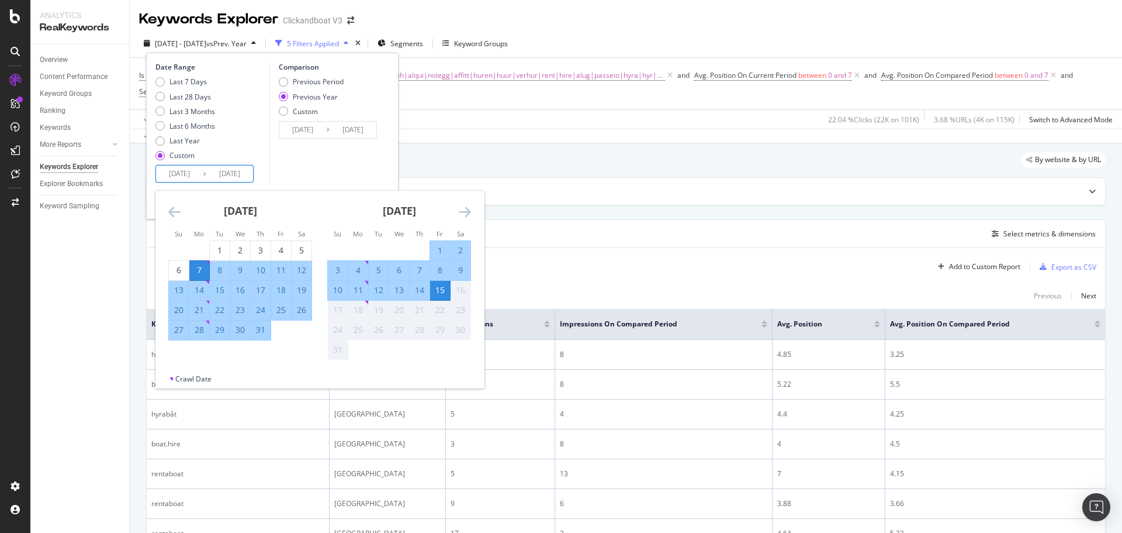
click at [179, 289] on div "13" at bounding box center [179, 290] width 20 height 12
type input "[DATE]"
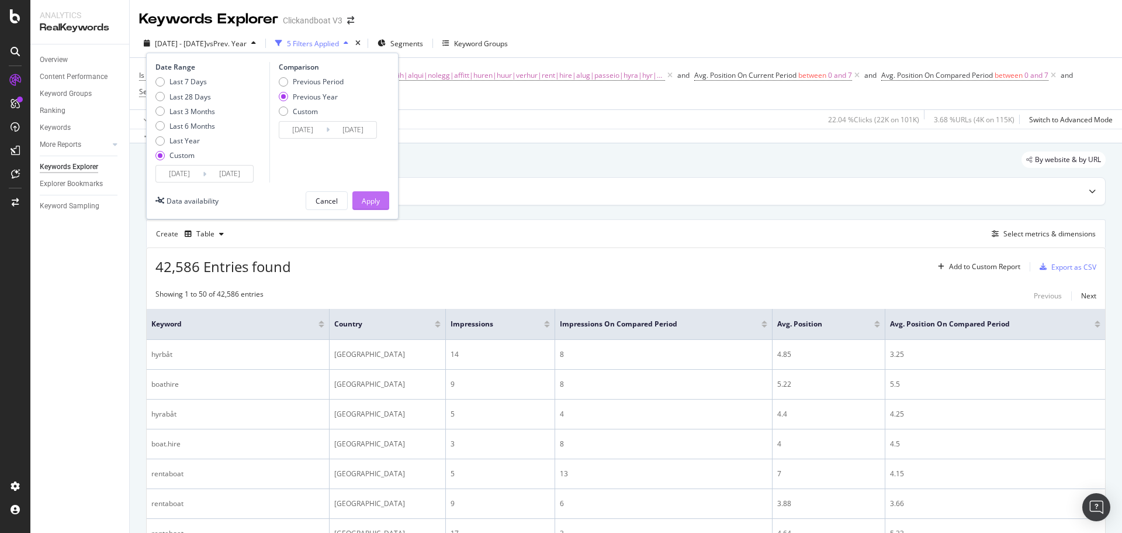
click at [360, 204] on button "Apply" at bounding box center [370, 200] width 37 height 19
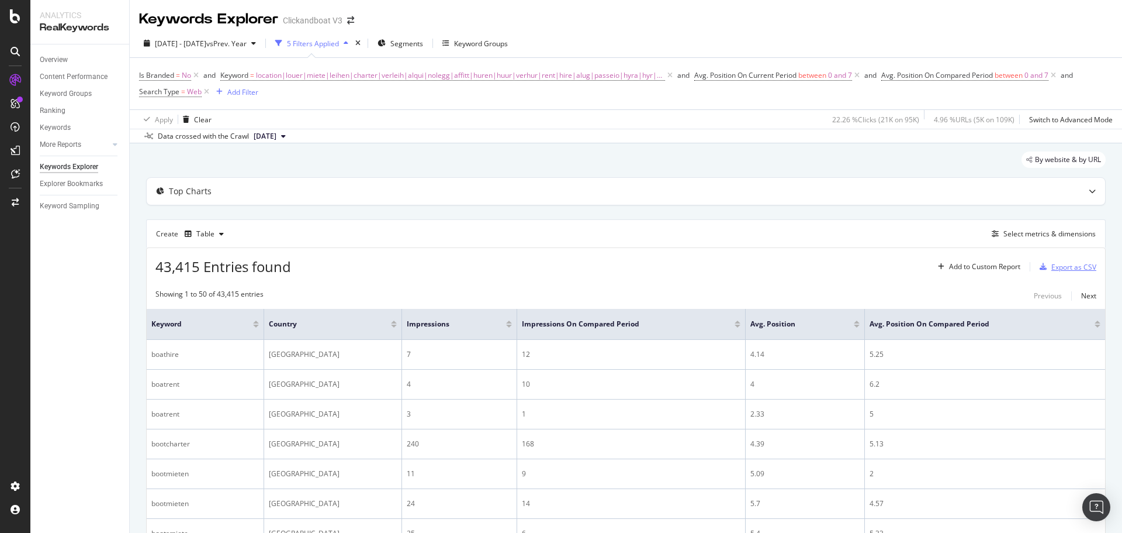
click at [1040, 264] on icon "button" at bounding box center [1043, 266] width 7 height 7
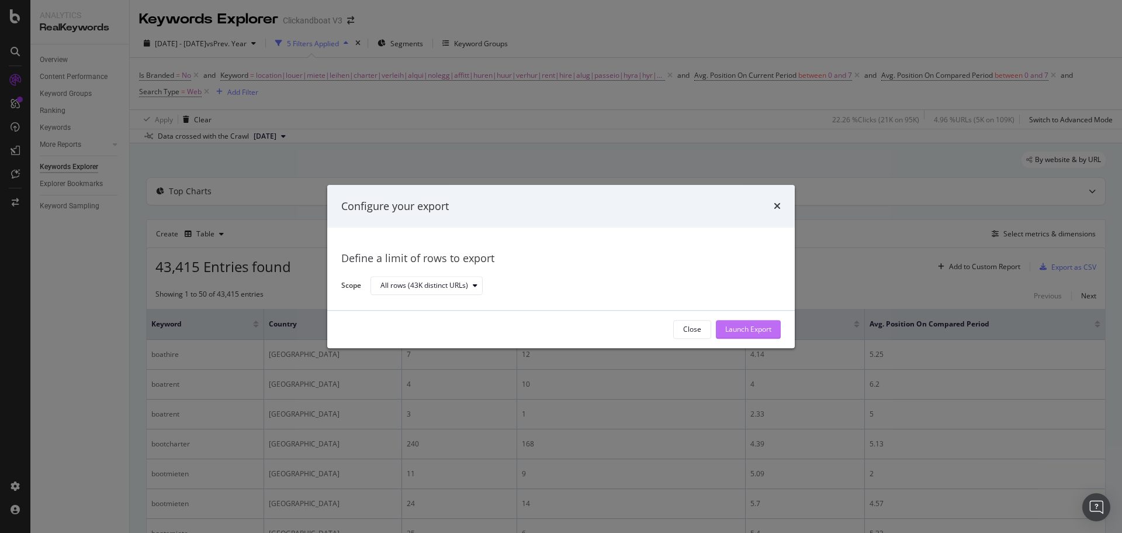
click at [776, 321] on button "Launch Export" at bounding box center [748, 329] width 65 height 19
